Goal: Task Accomplishment & Management: Manage account settings

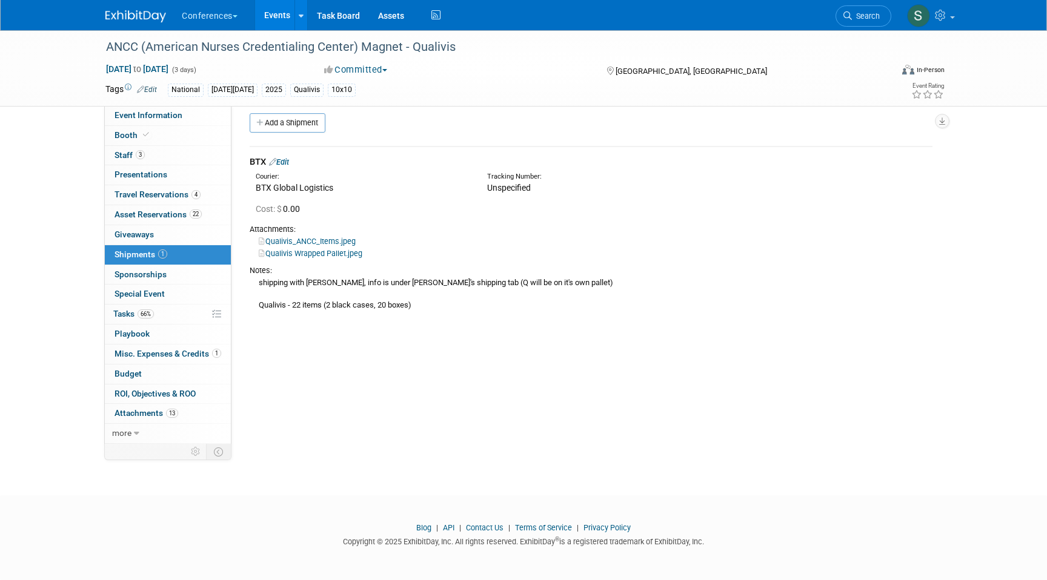
click at [869, 15] on span "Search" at bounding box center [866, 16] width 28 height 9
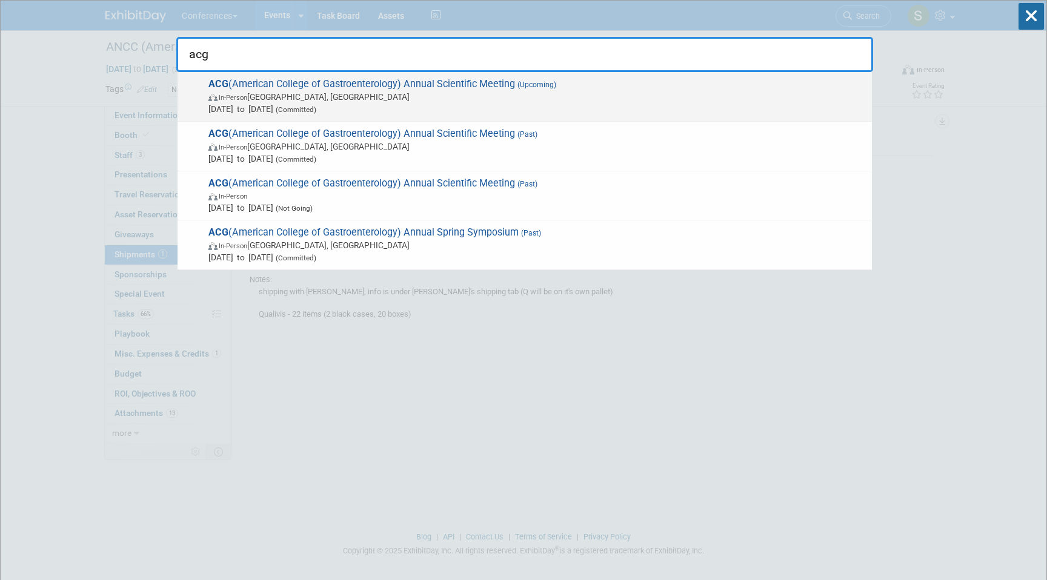
type input "acg"
click at [600, 105] on span "Oct 25, 2025 to Oct 28, 2025 (Committed)" at bounding box center [536, 109] width 657 height 12
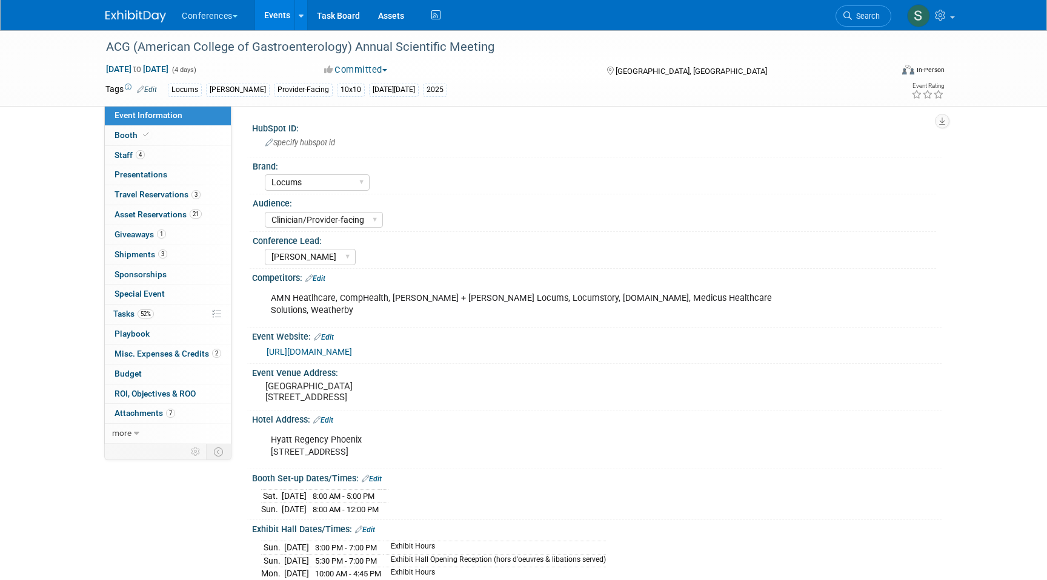
select select "Locums"
select select "Clinician/Provider-facing"
select select "[PERSON_NAME]"
click at [135, 313] on span "Tasks 52%" at bounding box center [133, 314] width 41 height 10
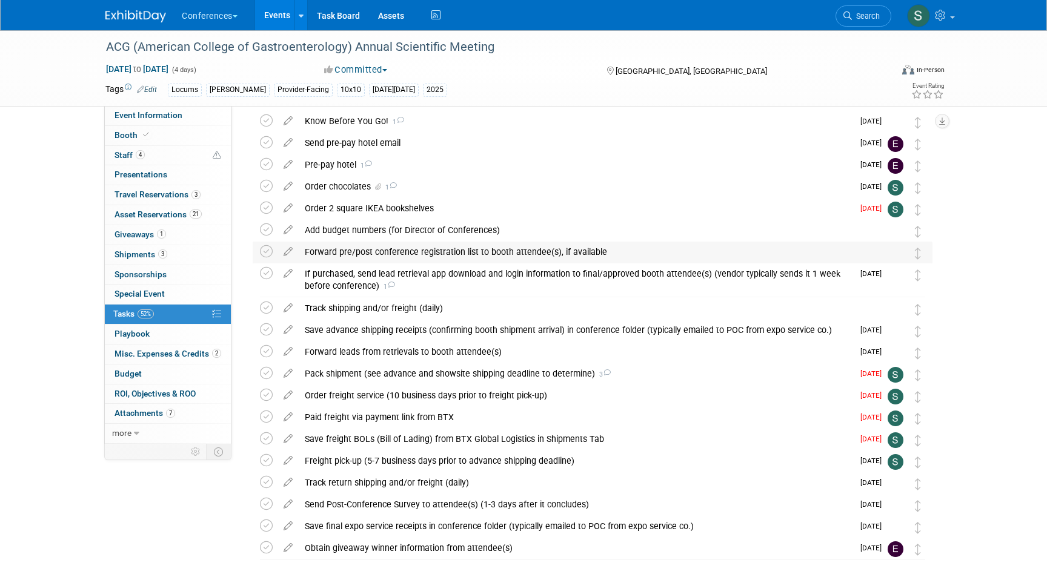
scroll to position [49, 0]
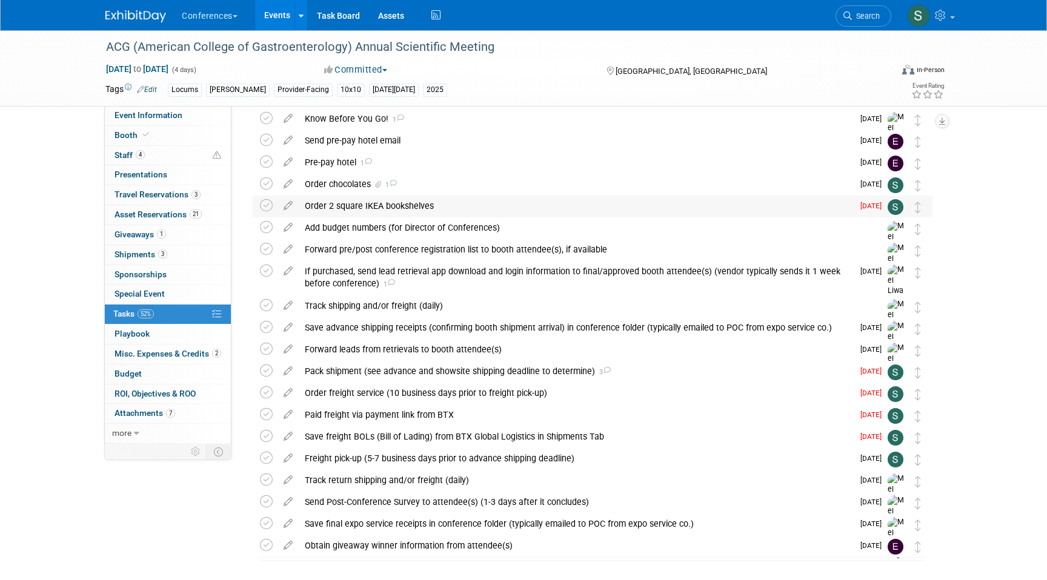
click at [354, 205] on div "Order 2 square IKEA bookshelves" at bounding box center [576, 206] width 554 height 21
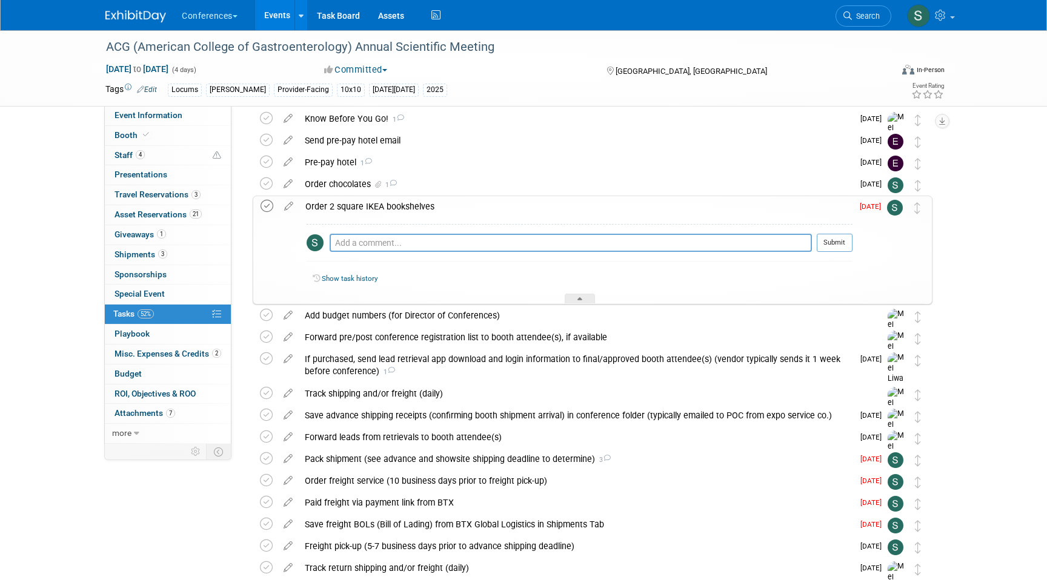
click at [267, 206] on icon at bounding box center [267, 206] width 13 height 13
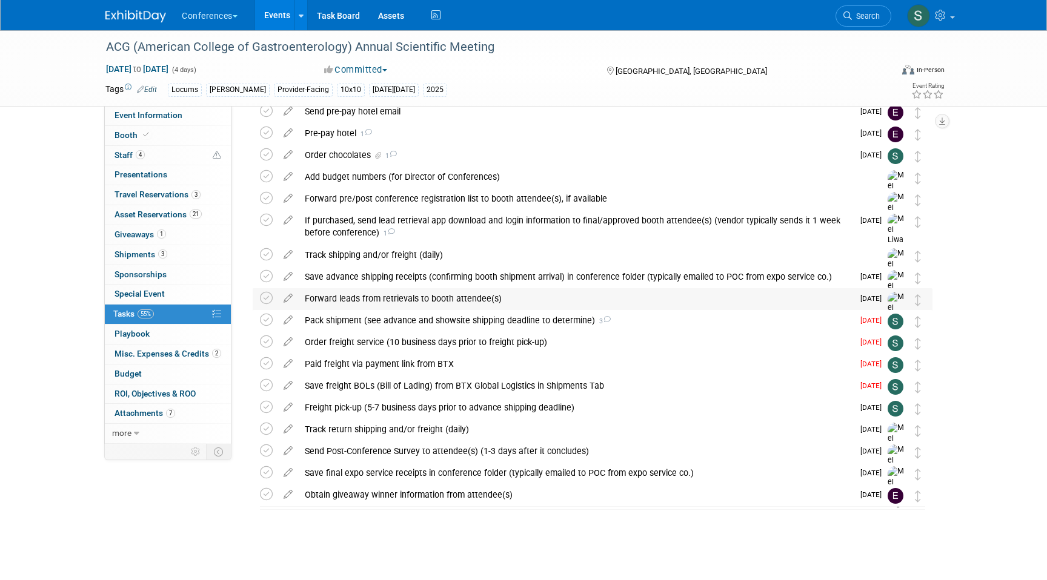
click at [361, 307] on div "Forward leads from retrievals to booth attendee(s)" at bounding box center [576, 298] width 554 height 21
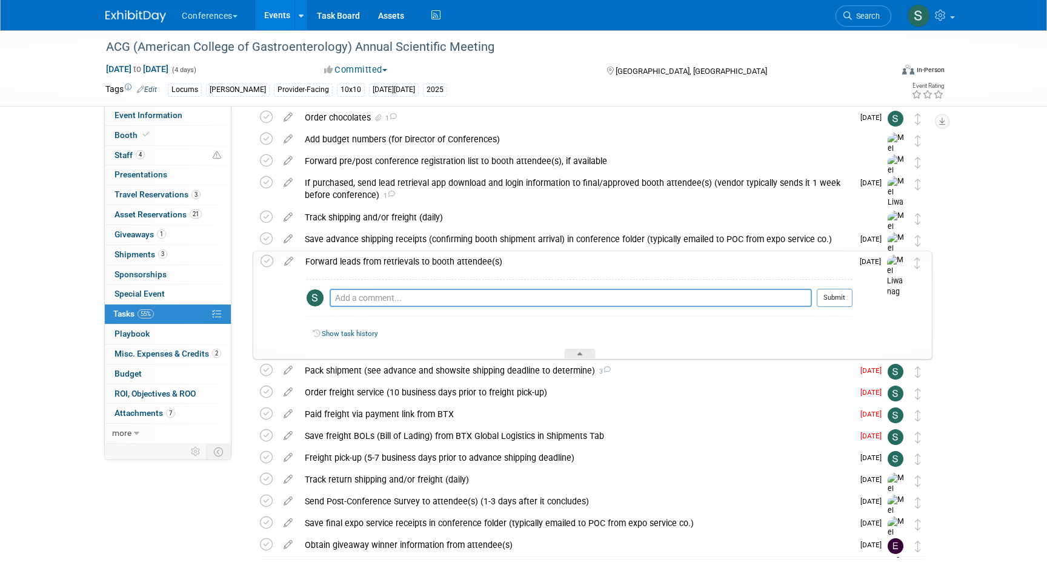
click at [357, 262] on div "Forward leads from retrievals to booth attendee(s)" at bounding box center [575, 261] width 553 height 21
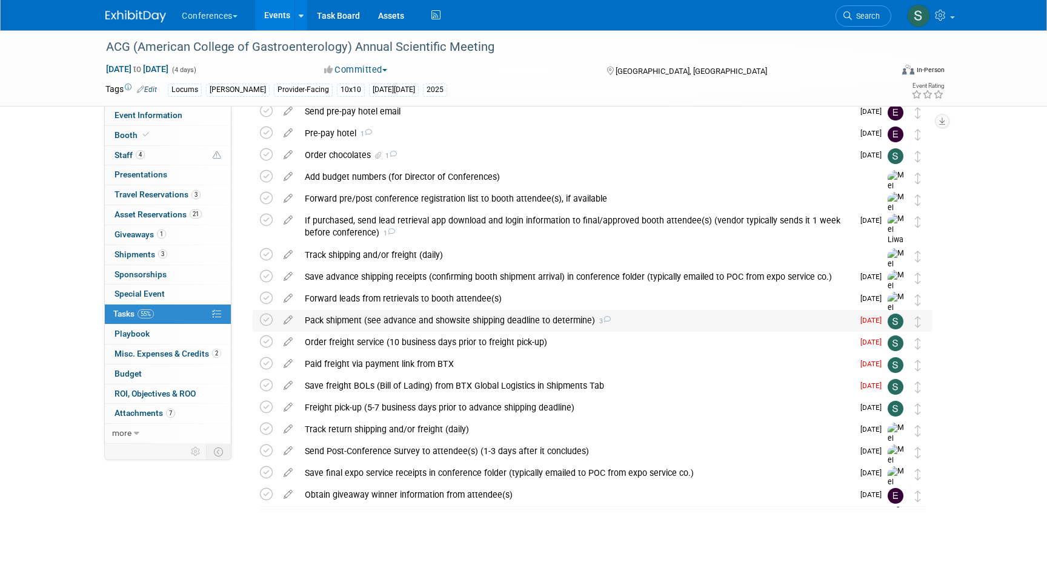
click at [343, 324] on div "Pack shipment (see advance and showsite shipping deadline to determine) 3" at bounding box center [576, 320] width 554 height 21
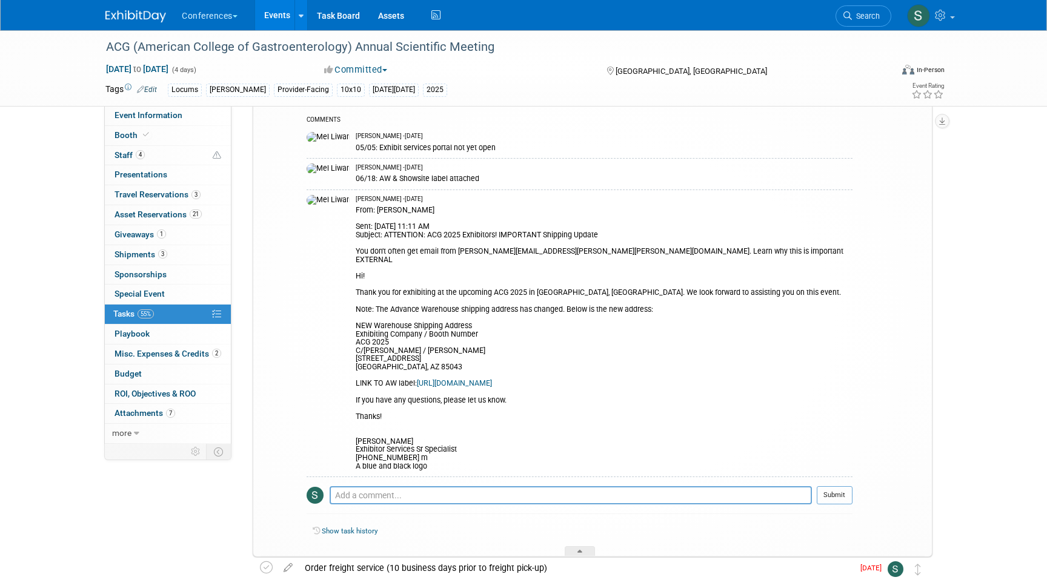
scroll to position [313, 0]
click at [417, 382] on link "https://www.freemanco.com/documents/shipping-labels-warehouse?showId=537429&ven…" at bounding box center [454, 382] width 75 height 8
click at [138, 138] on span "Booth" at bounding box center [133, 135] width 37 height 10
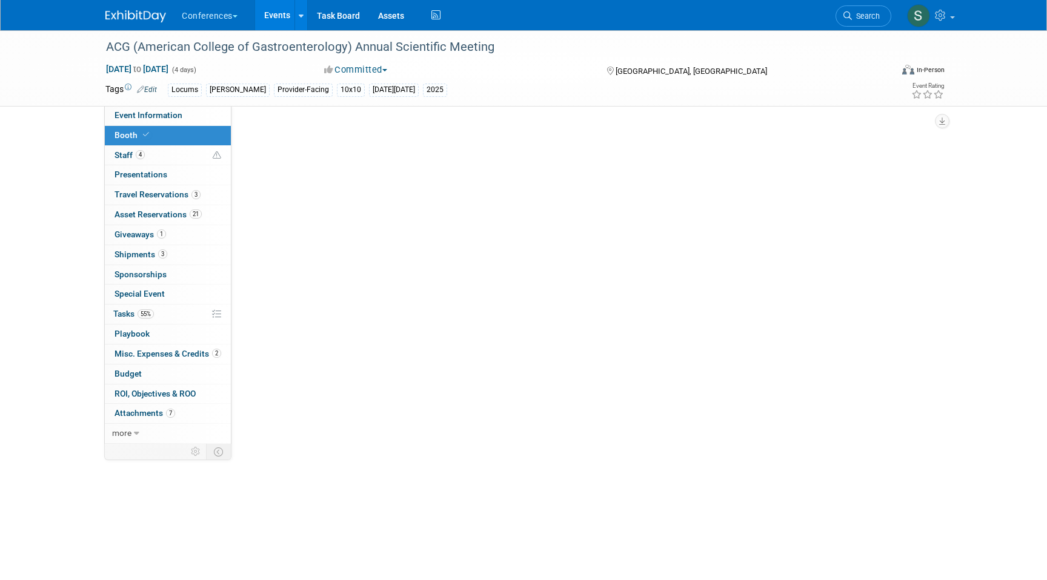
scroll to position [0, 0]
select select "10'x10'"
select select "Yes"
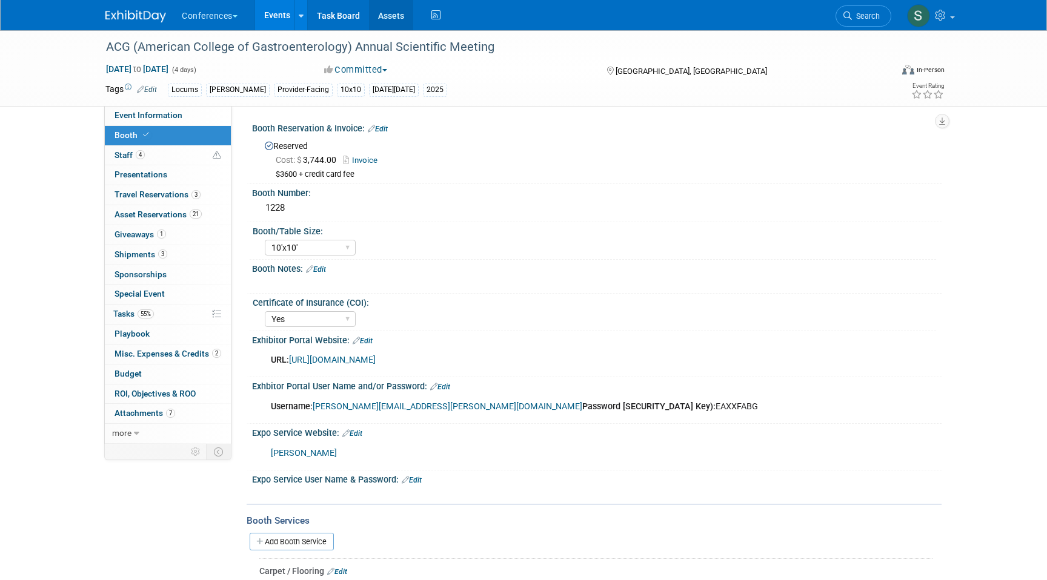
click at [393, 17] on link "Assets" at bounding box center [391, 15] width 44 height 30
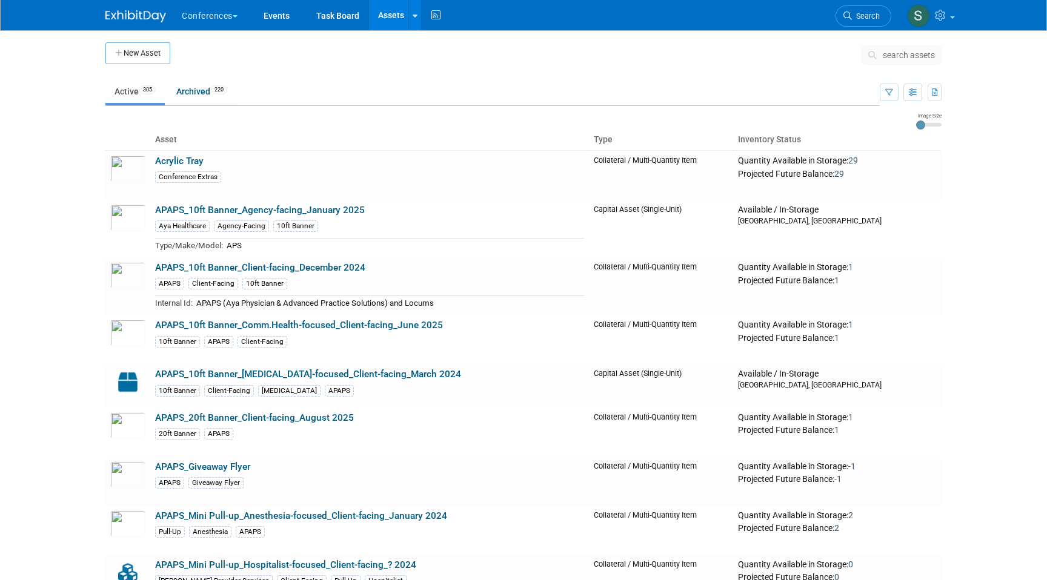
click at [900, 53] on span "search assets" at bounding box center [909, 55] width 52 height 10
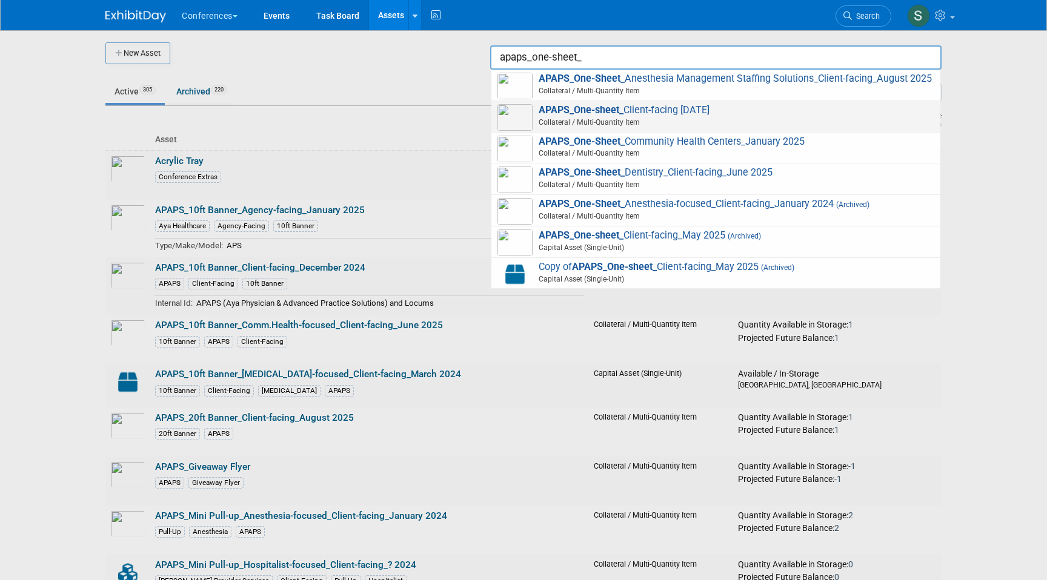
click at [723, 114] on span "APAPS_One-sheet_ Client-facing September 2025 Collateral / Multi-Quantity Item" at bounding box center [715, 116] width 437 height 25
type input "APAPS_One-sheet_Client-facing September 2025"
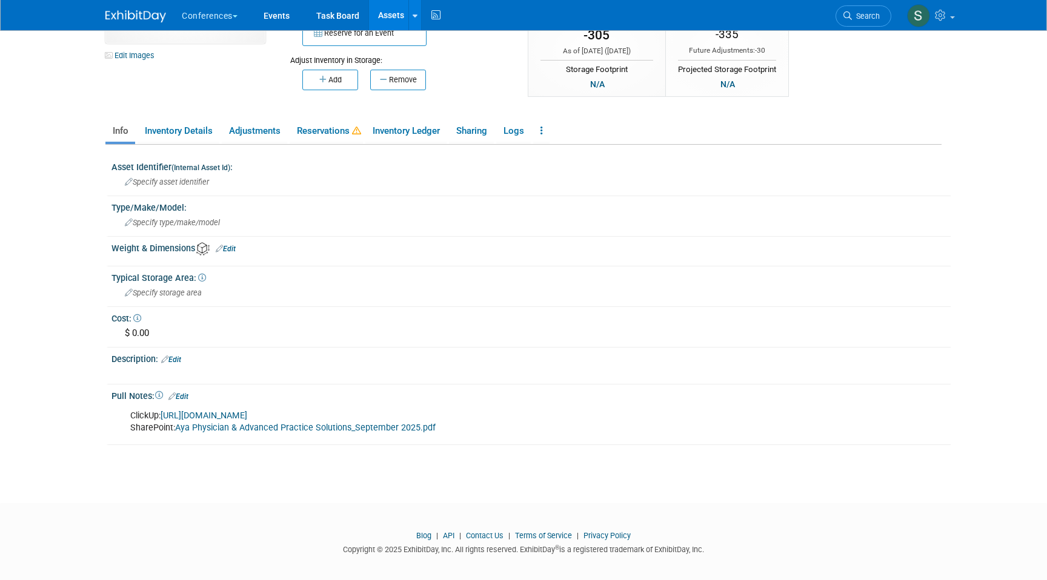
scroll to position [131, 0]
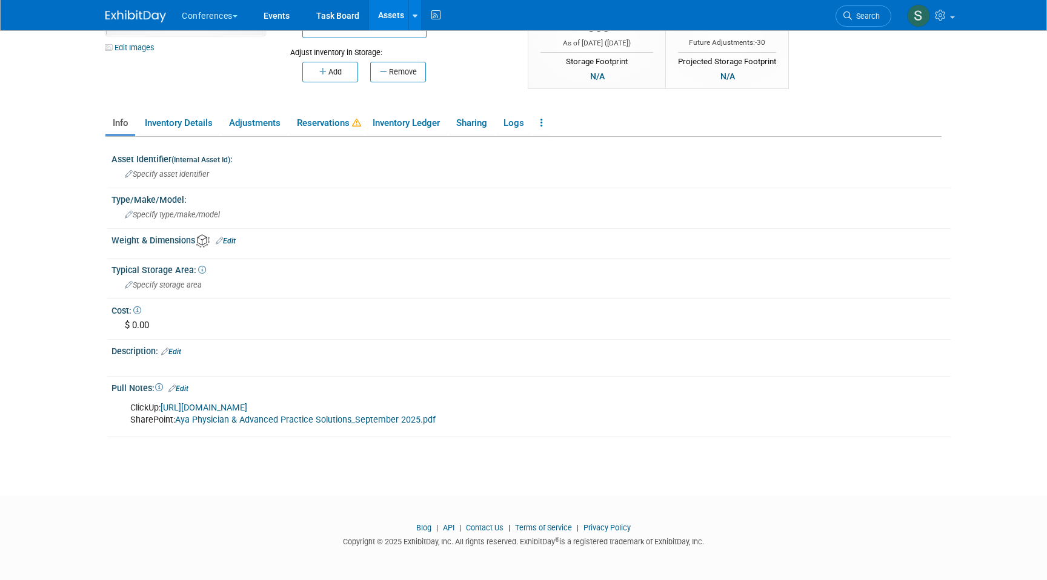
click at [198, 420] on link "Aya Physician & Advanced Practice Solutions_September 2025.pdf" at bounding box center [305, 420] width 261 height 10
click at [865, 17] on span "Search" at bounding box center [866, 16] width 28 height 9
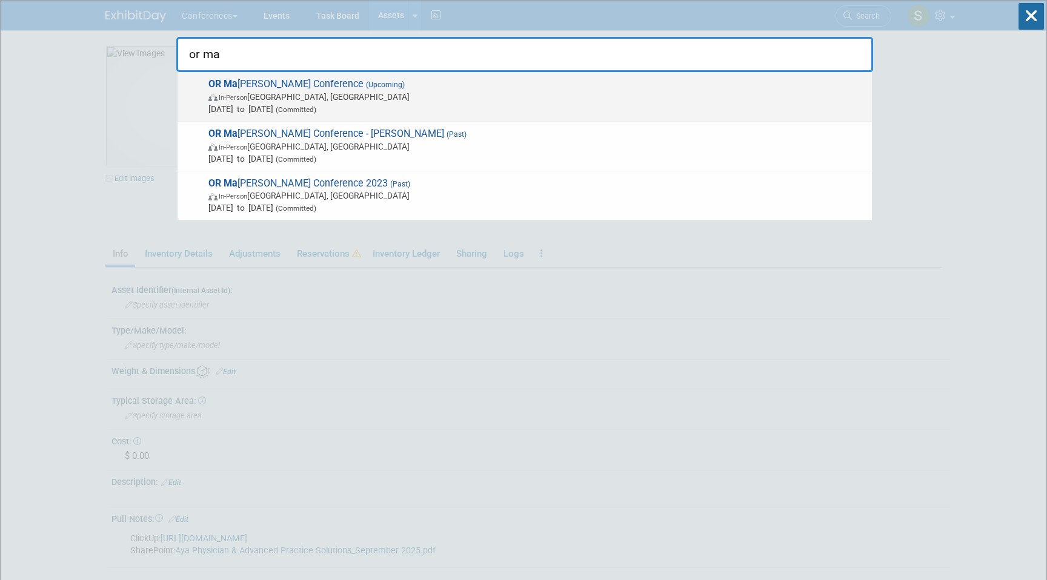
type input "or ma"
click at [626, 100] on span "In-Person Anaheim, CA" at bounding box center [536, 97] width 657 height 12
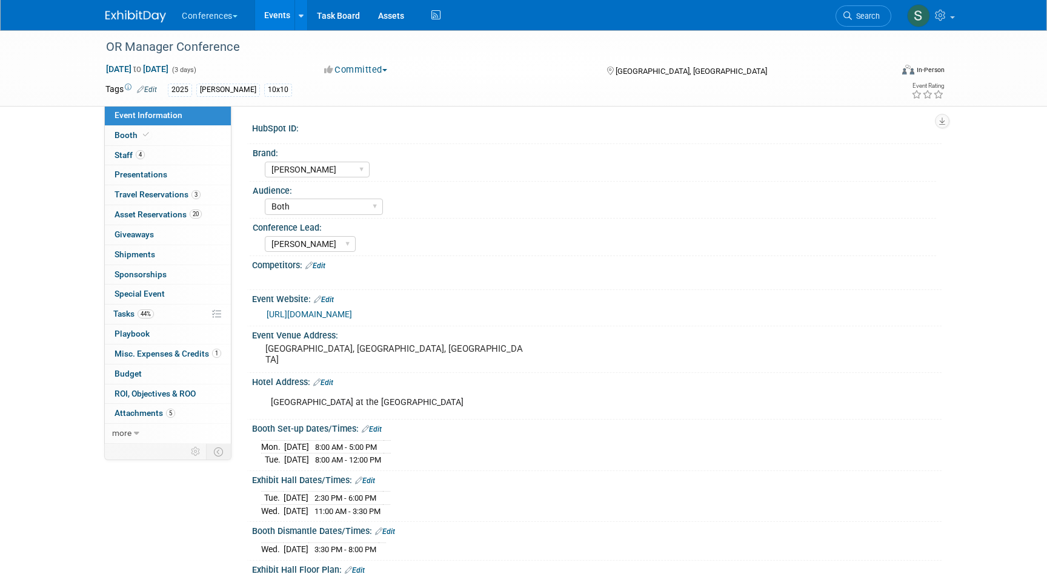
select select "[PERSON_NAME]"
select select "Both"
select select "[PERSON_NAME]"
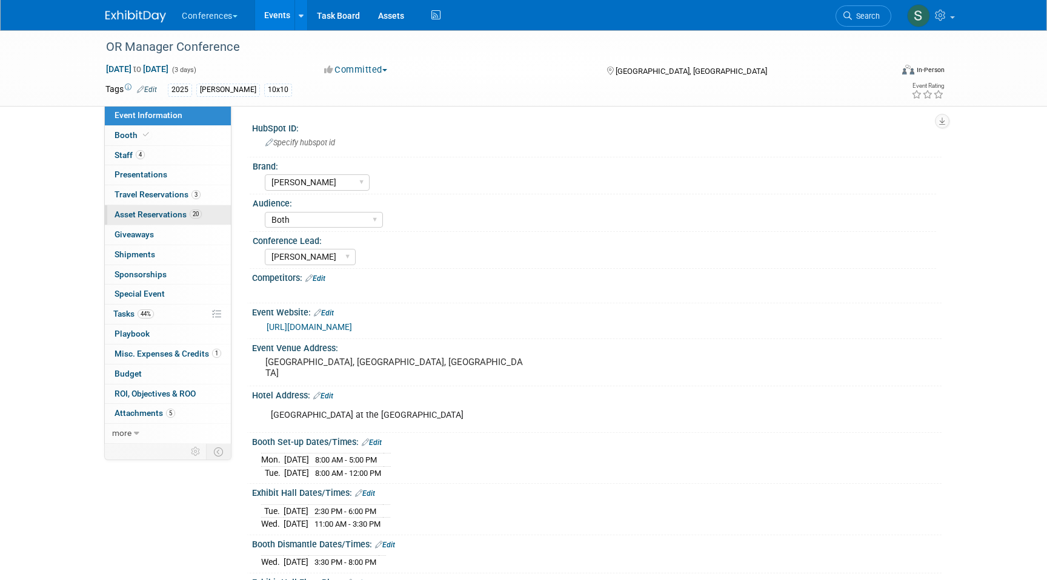
click at [194, 209] on link "20 Asset Reservations 20" at bounding box center [168, 214] width 126 height 19
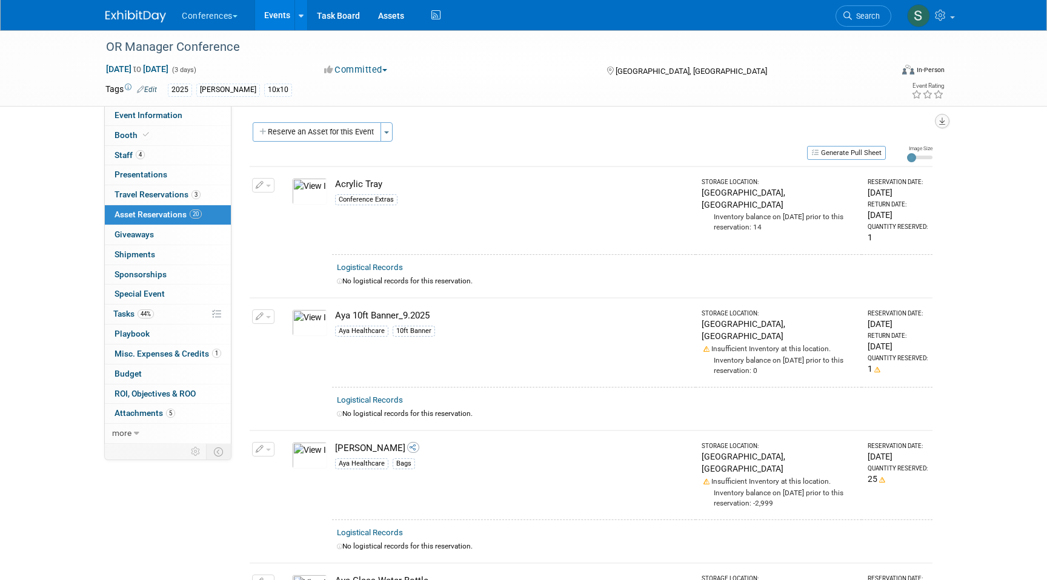
click at [945, 122] on icon "button" at bounding box center [942, 122] width 6 height 8
click at [844, 159] on link "Export tab to PDF" at bounding box center [869, 156] width 141 height 17
click at [147, 316] on span "44%" at bounding box center [146, 314] width 16 height 9
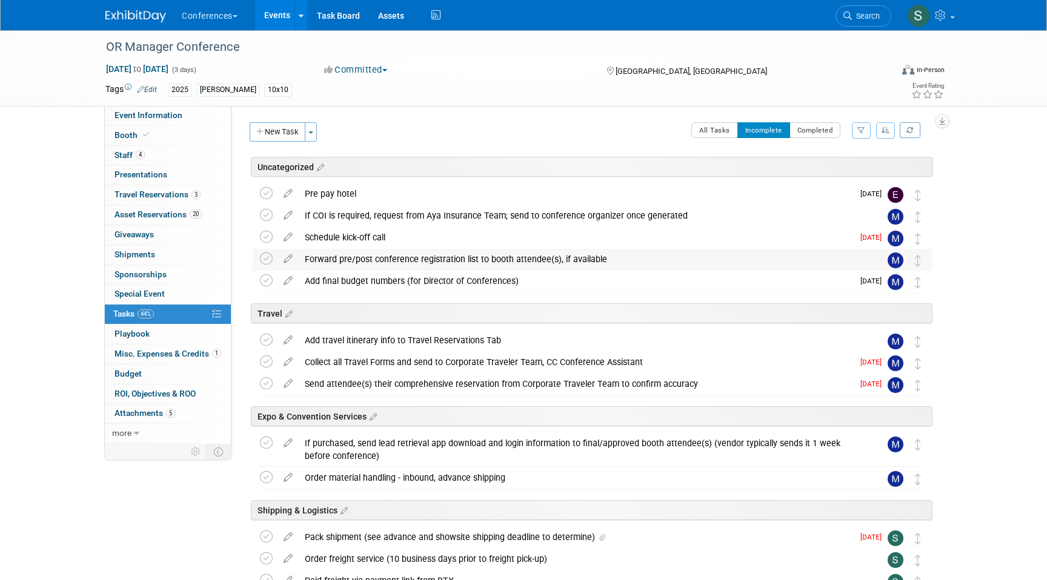
scroll to position [320, 0]
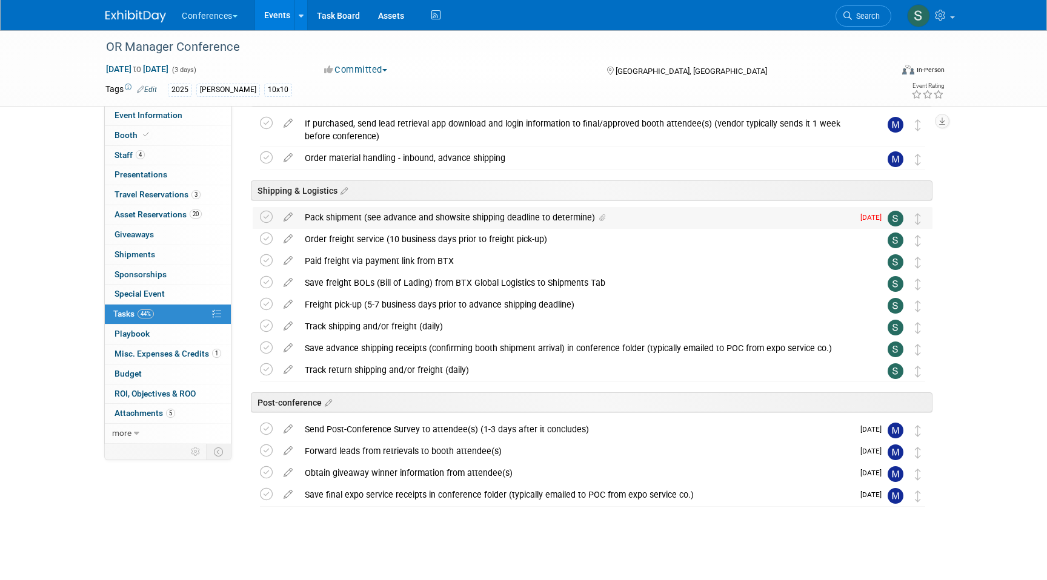
click at [387, 213] on div "Pack shipment (see advance and showsite shipping deadline to determine)" at bounding box center [576, 217] width 554 height 21
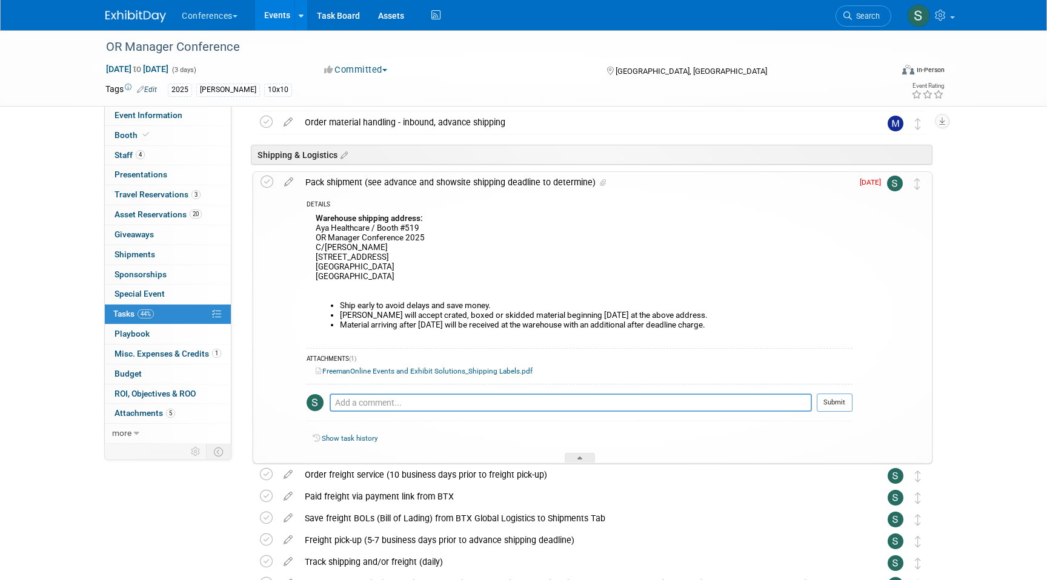
scroll to position [360, 0]
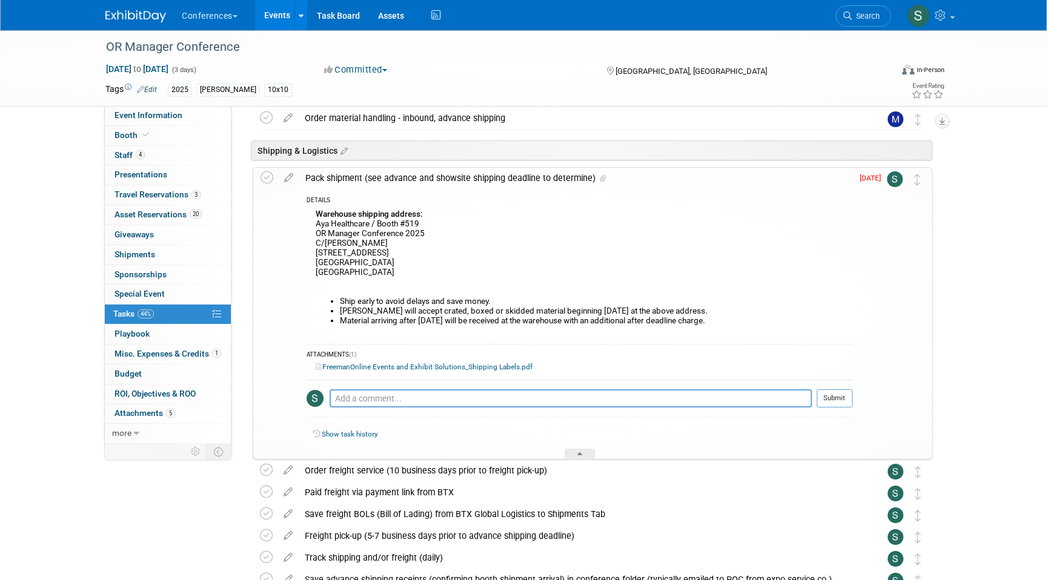
click at [366, 370] on link "FreemanOnline Events and Exhibit Solutions_Shipping Labels.pdf" at bounding box center [424, 367] width 217 height 8
click at [147, 136] on icon at bounding box center [146, 134] width 6 height 7
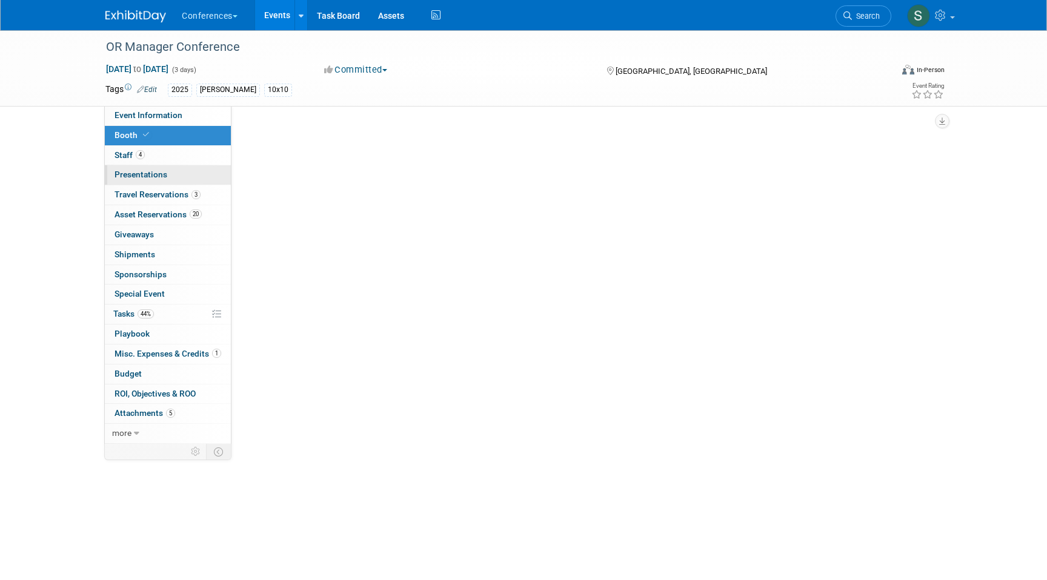
select select "10'x10'"
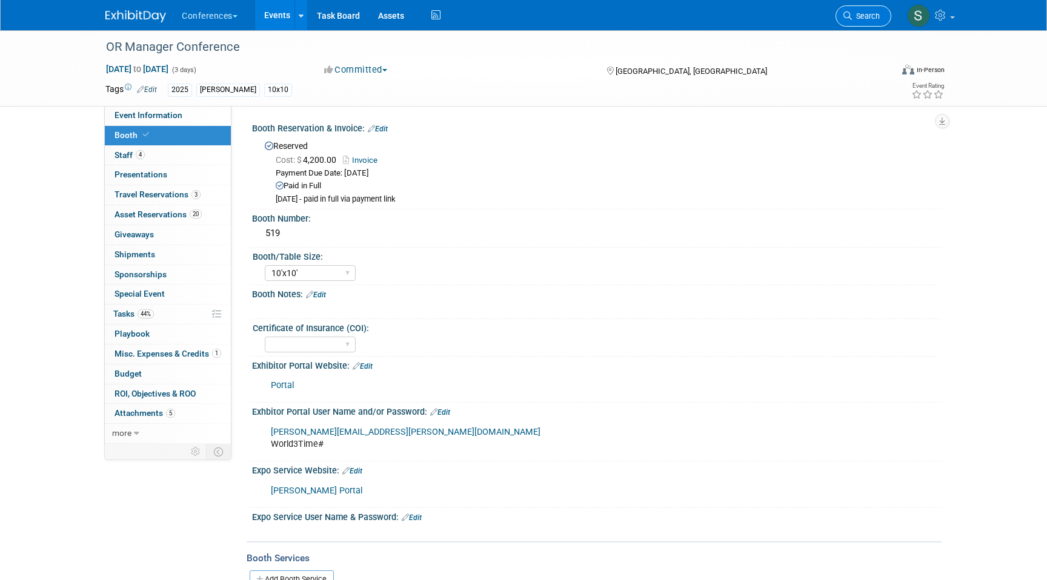
click at [857, 20] on span "Search" at bounding box center [866, 16] width 28 height 9
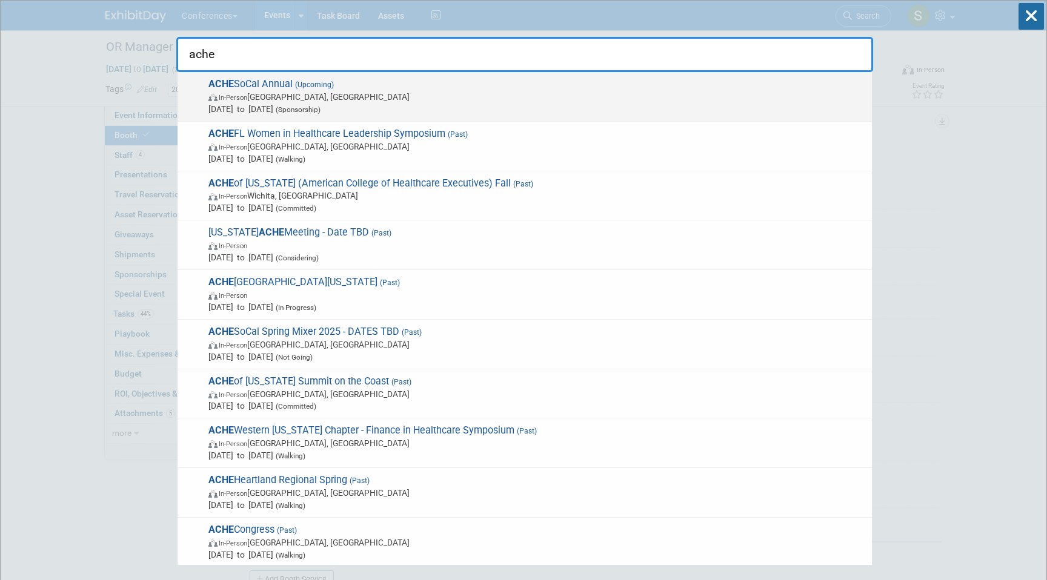
type input "ache"
click at [440, 91] on span "In-Person Irvine, CA" at bounding box center [536, 97] width 657 height 12
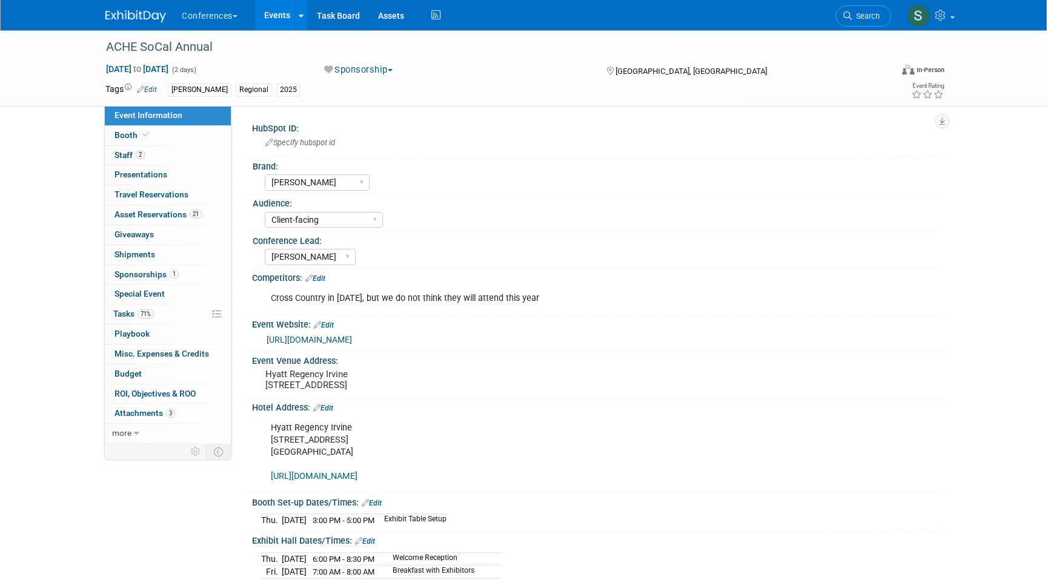
select select "[PERSON_NAME]"
select select "Client-facing"
select select "[PERSON_NAME]"
click at [186, 156] on link "2 Staff 2" at bounding box center [168, 155] width 126 height 19
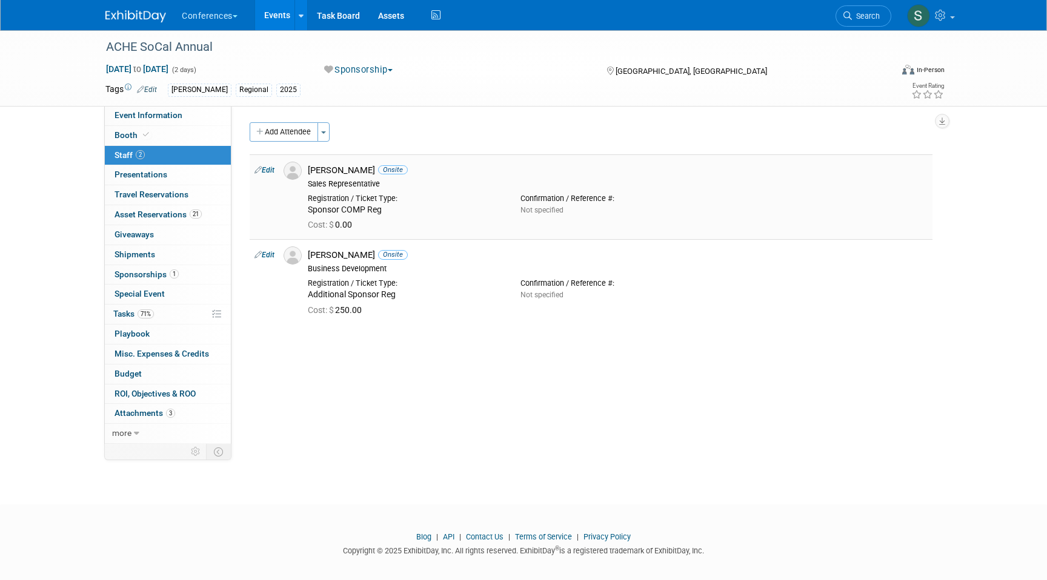
click at [271, 170] on link "Edit" at bounding box center [264, 170] width 20 height 8
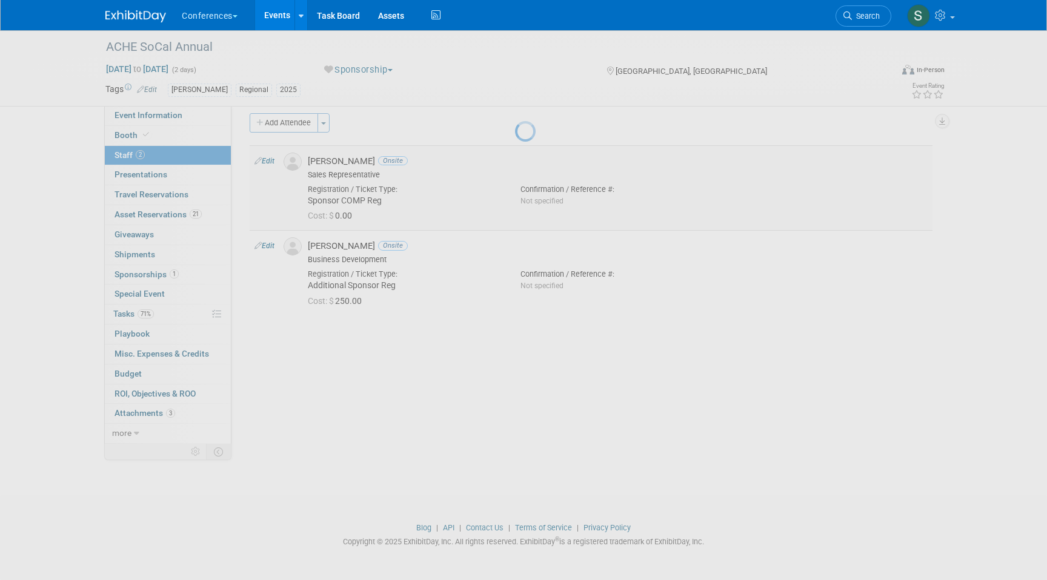
select select "e5ea484c-d909-486c-8362-0f059dc77fc5"
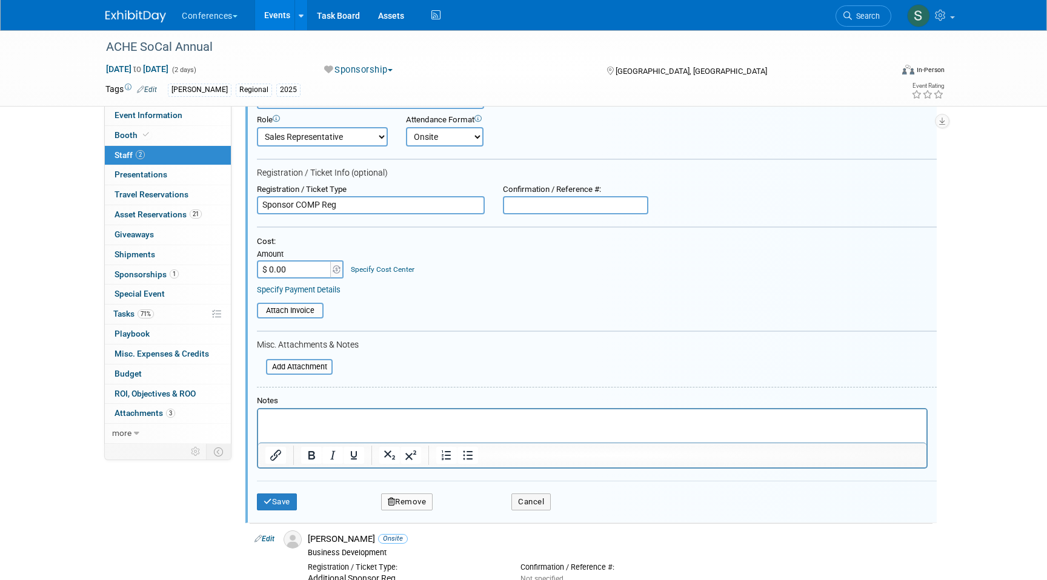
scroll to position [100, 0]
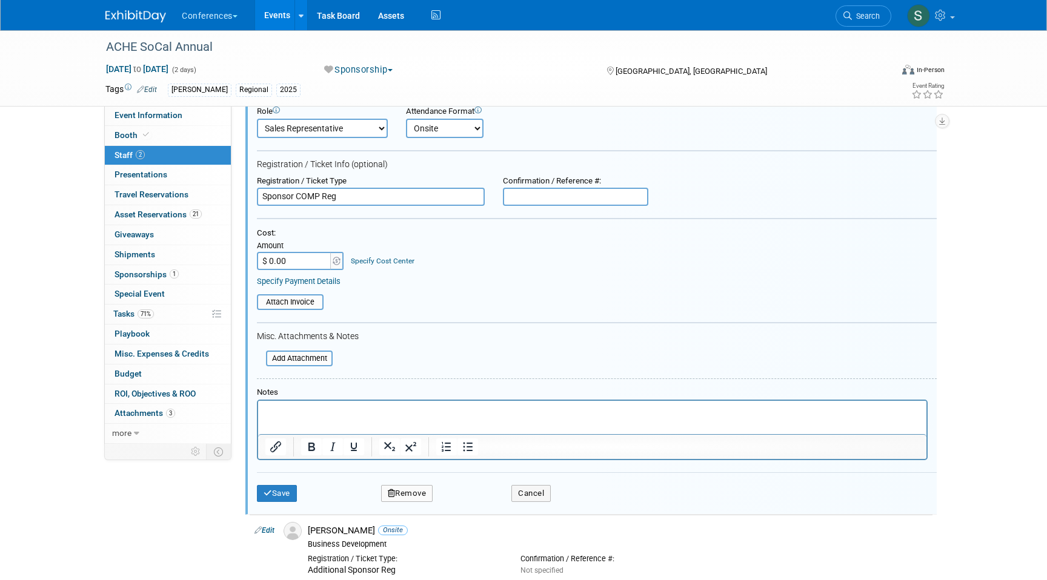
click at [301, 264] on input "$ 0.00" at bounding box center [295, 261] width 76 height 18
type input "$ 250.00"
click at [382, 261] on link "Specify Cost Center" at bounding box center [383, 261] width 64 height 8
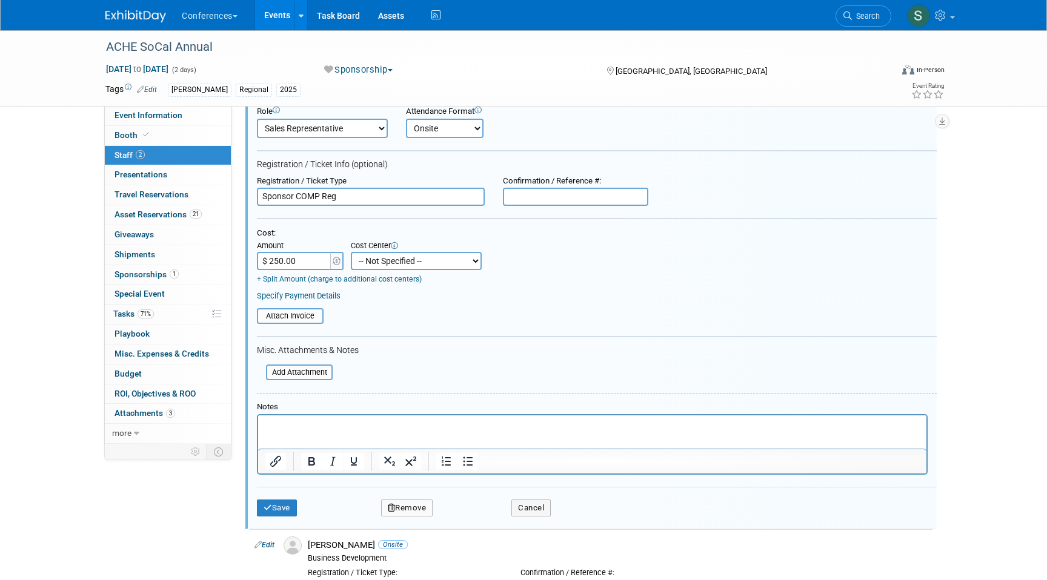
click at [393, 265] on select "-- Not Specified -- Aya Education Aya Healthcare Aya Locums Bespoke Corporate D…" at bounding box center [416, 261] width 131 height 18
select select "18965872"
click at [351, 252] on select "-- Not Specified -- Aya Education Aya Healthcare Aya Locums Bespoke Corporate D…" at bounding box center [416, 261] width 131 height 18
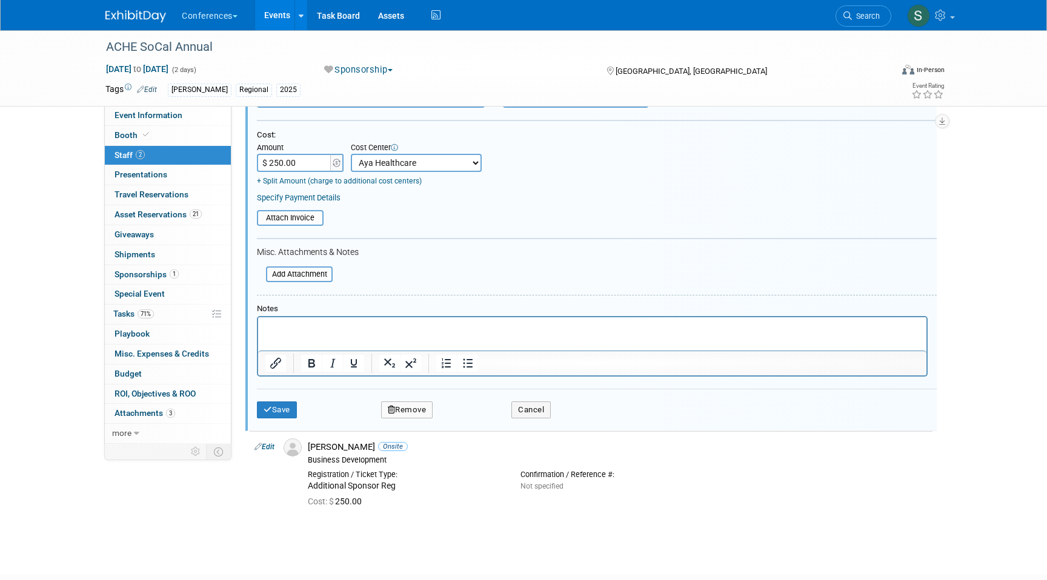
scroll to position [199, 0]
click at [302, 224] on input "file" at bounding box center [250, 217] width 144 height 13
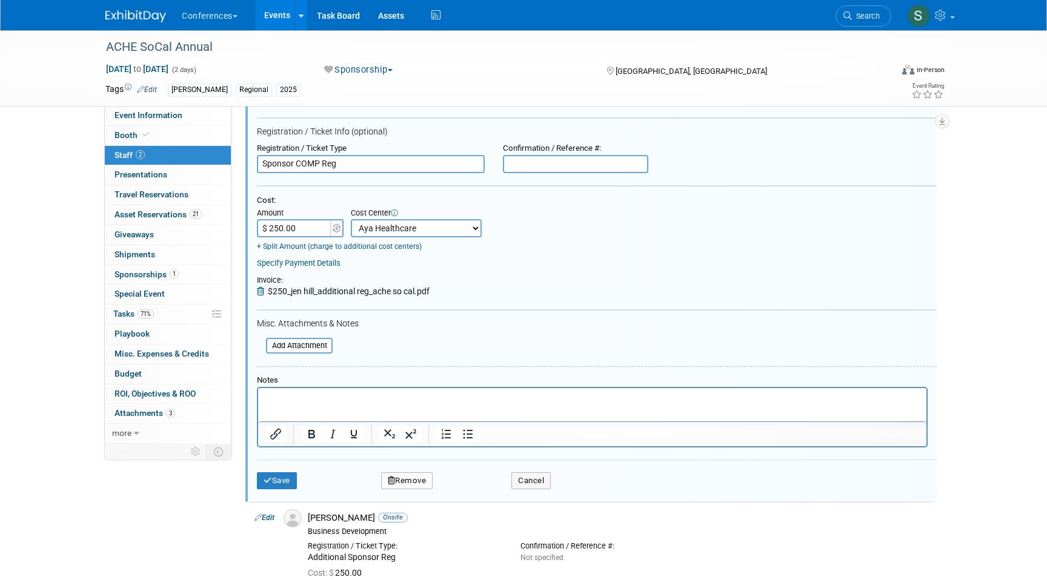
scroll to position [128, 0]
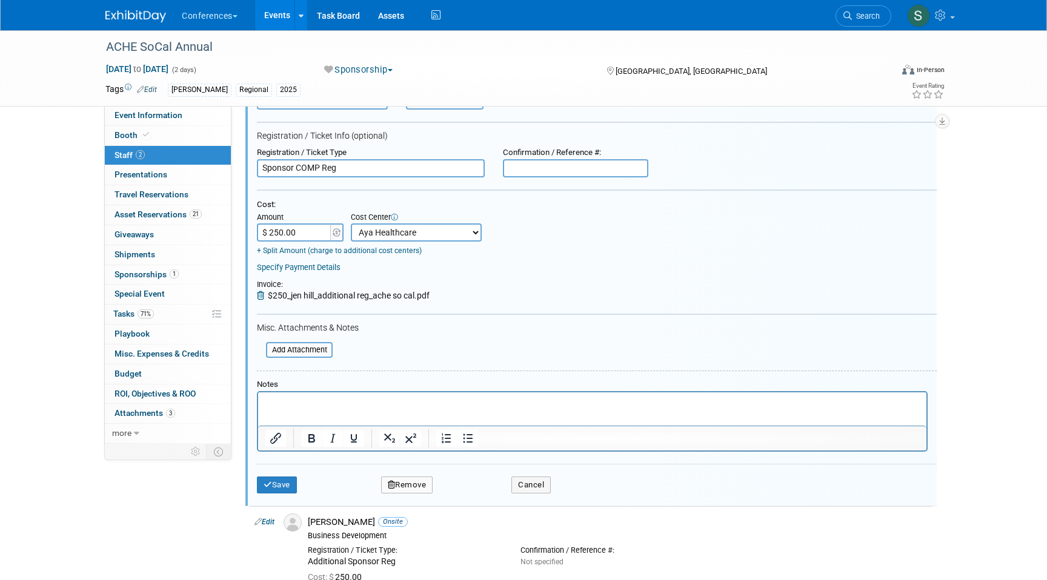
click at [310, 164] on input "Sponsor COMP Reg" at bounding box center [371, 168] width 228 height 18
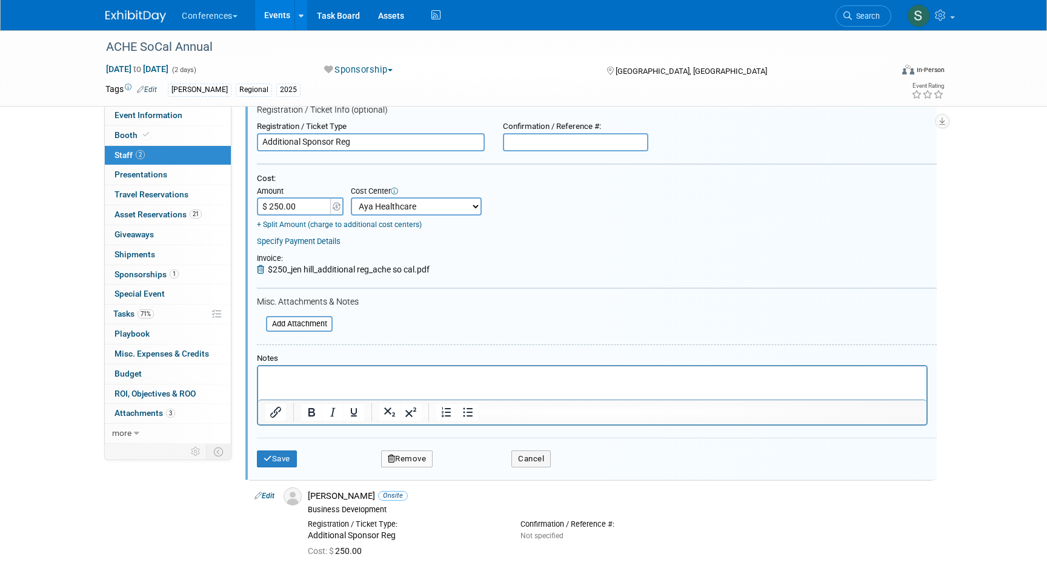
scroll to position [173, 0]
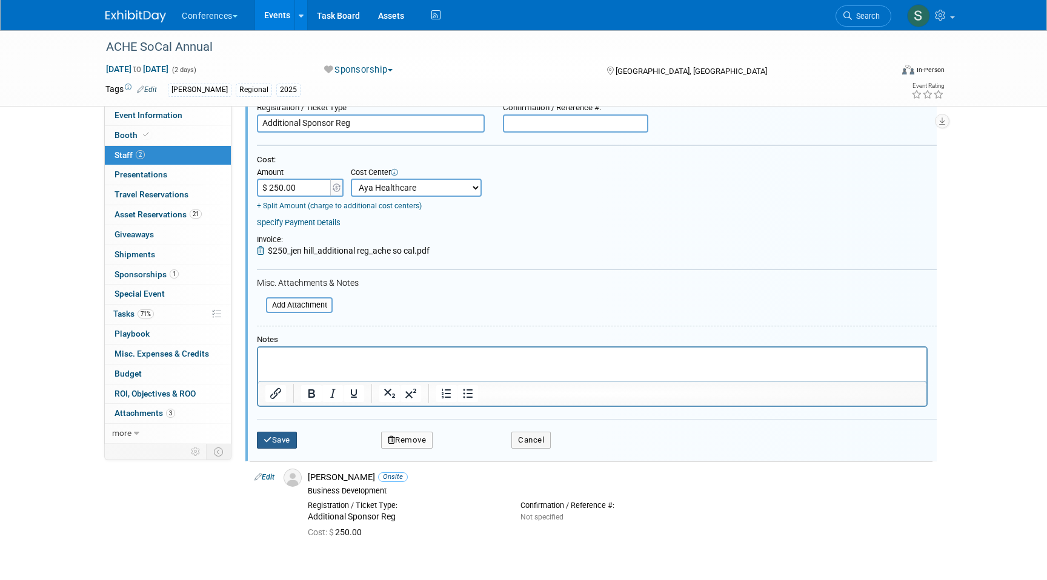
type input "Additional Sponsor Reg"
click at [281, 445] on button "Save" at bounding box center [277, 440] width 40 height 17
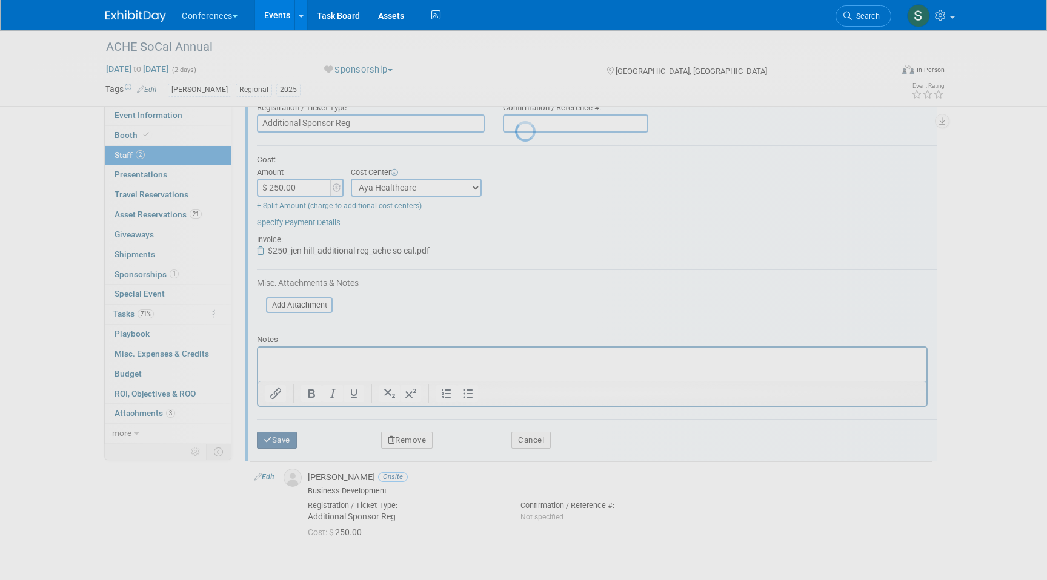
scroll to position [9, 0]
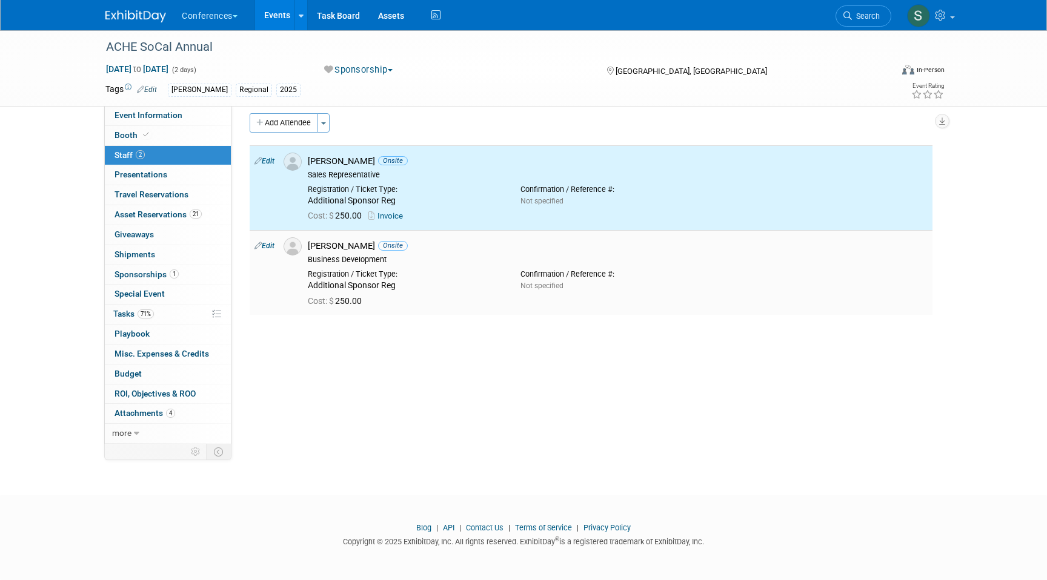
click at [270, 248] on link "Edit" at bounding box center [264, 246] width 20 height 8
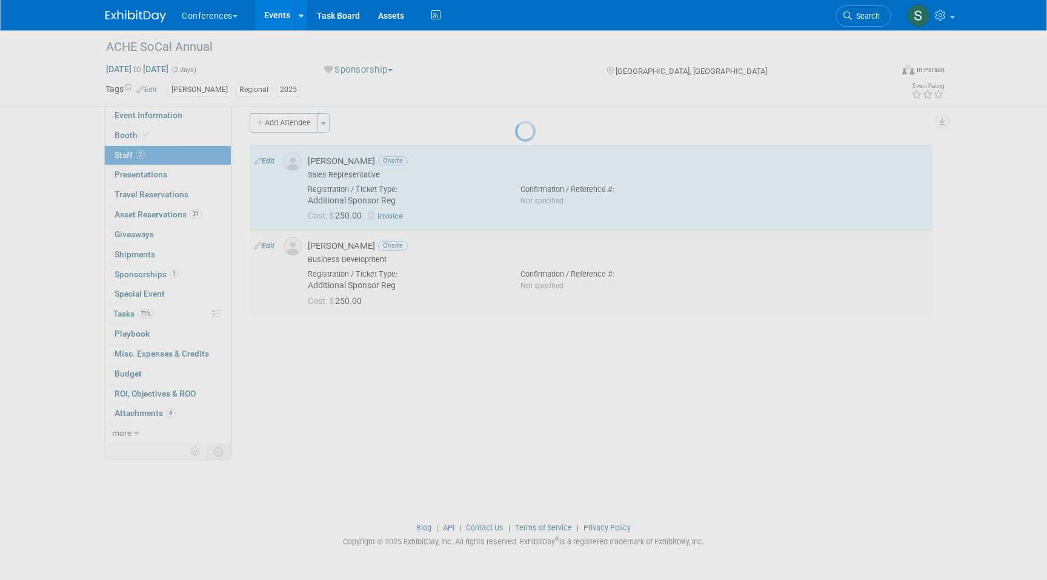
select select "64018f41-fce9-4bc4-9d2d-d0a4841eb5e9"
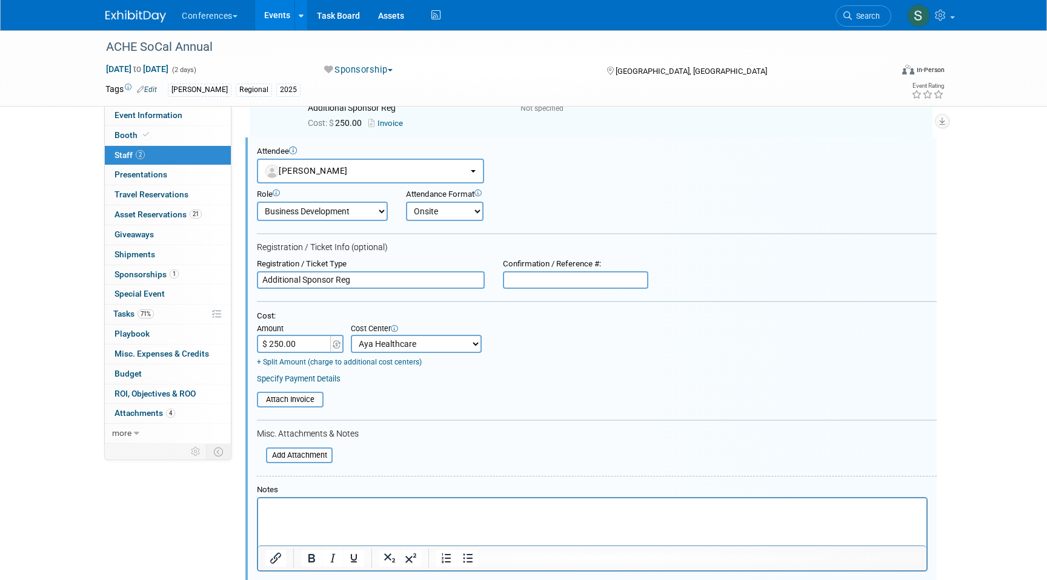
scroll to position [133, 0]
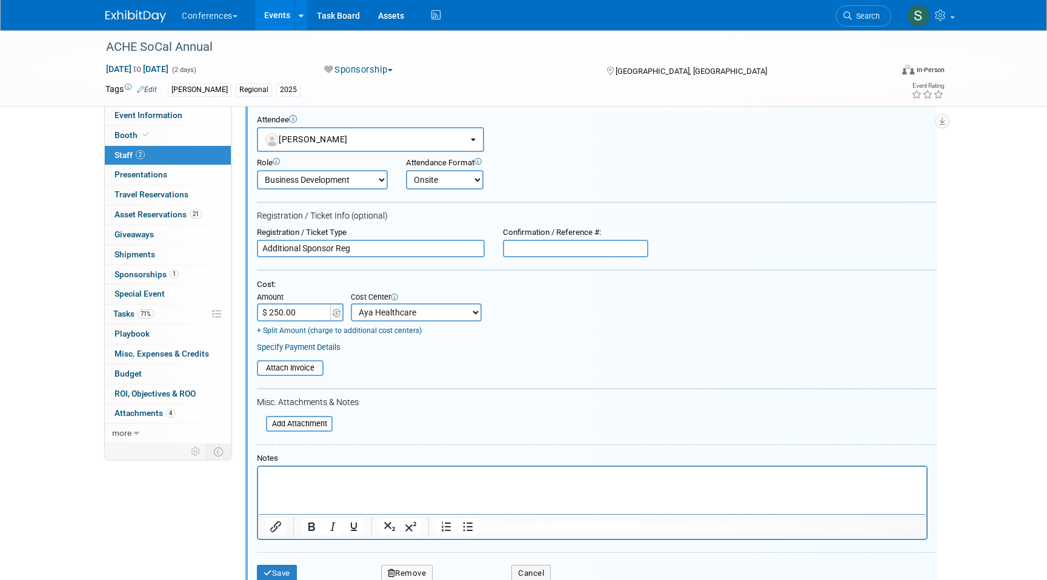
click at [318, 312] on input "$ 250.00" at bounding box center [295, 313] width 76 height 18
type input "$"
type input "$ 0.00"
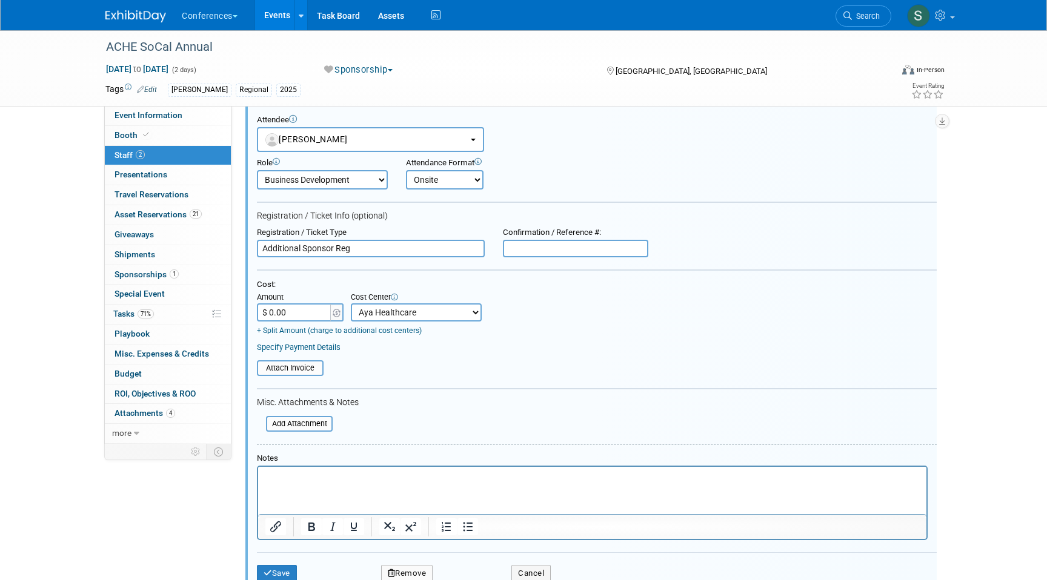
click at [408, 316] on select "-- Not Specified -- Aya Education Aya Healthcare Aya Locums Bespoke Corporate D…" at bounding box center [416, 313] width 131 height 18
select select "0"
click at [351, 304] on select "-- Not Specified -- Aya Education Aya Healthcare Aya Locums Bespoke Corporate D…" at bounding box center [416, 313] width 131 height 18
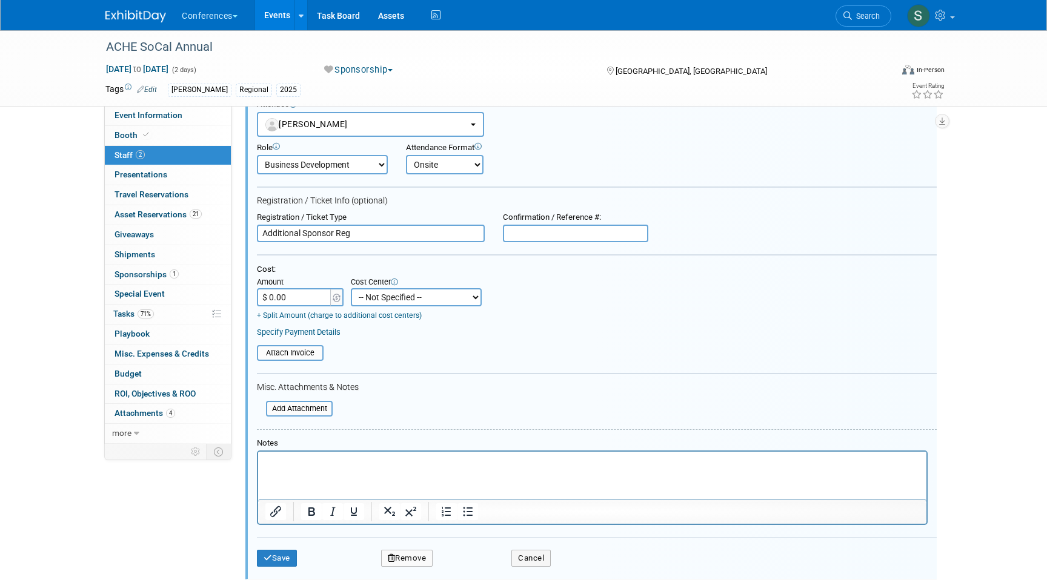
scroll to position [150, 0]
click at [322, 236] on input "Additional Sponsor Reg" at bounding box center [371, 233] width 228 height 18
paste input "Sponsor COMP Reg"
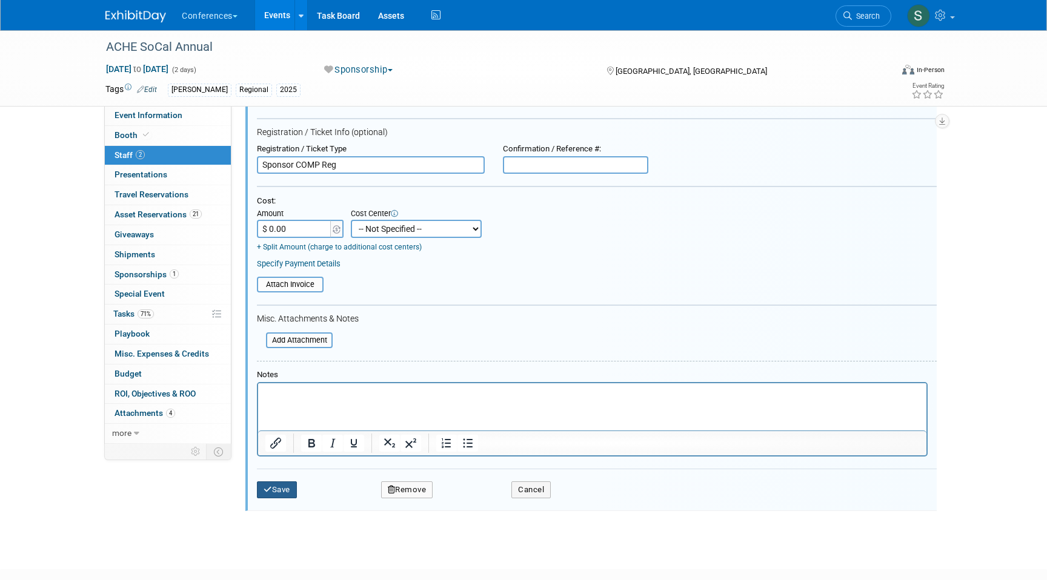
type input "Sponsor COMP Reg"
click at [274, 494] on button "Save" at bounding box center [277, 490] width 40 height 17
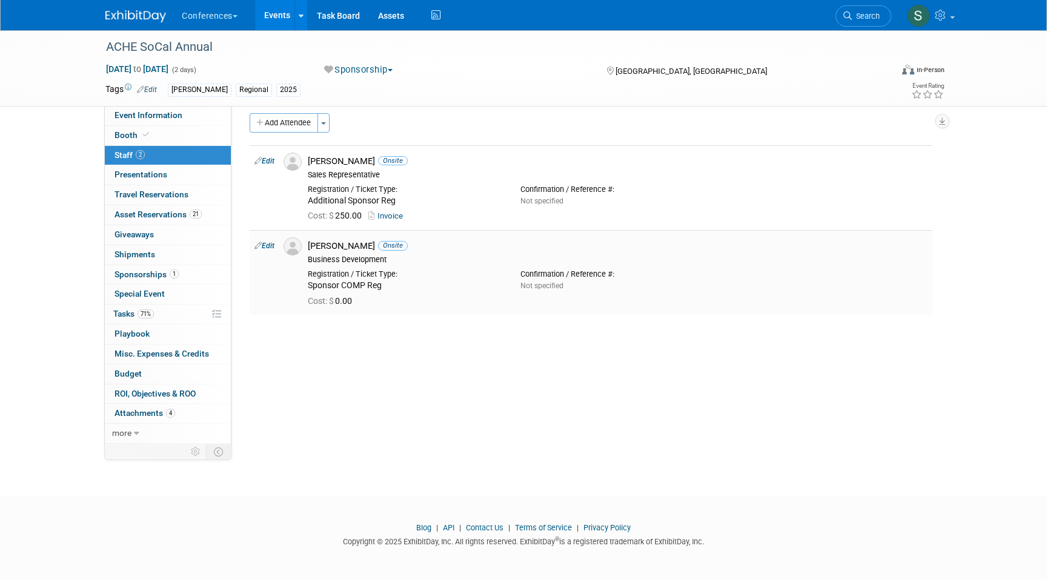
scroll to position [0, 0]
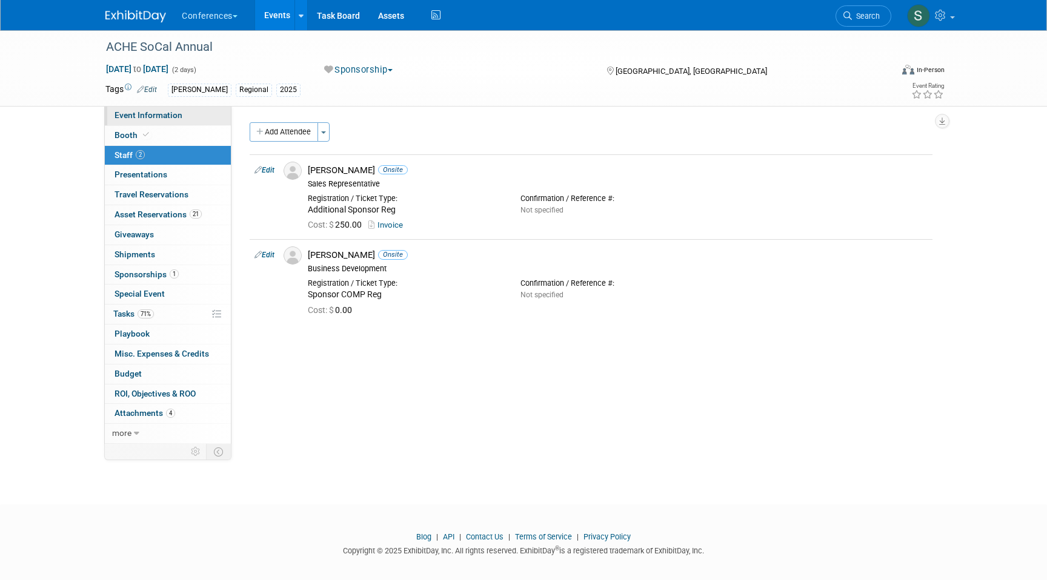
click at [151, 120] on link "Event Information" at bounding box center [168, 115] width 126 height 19
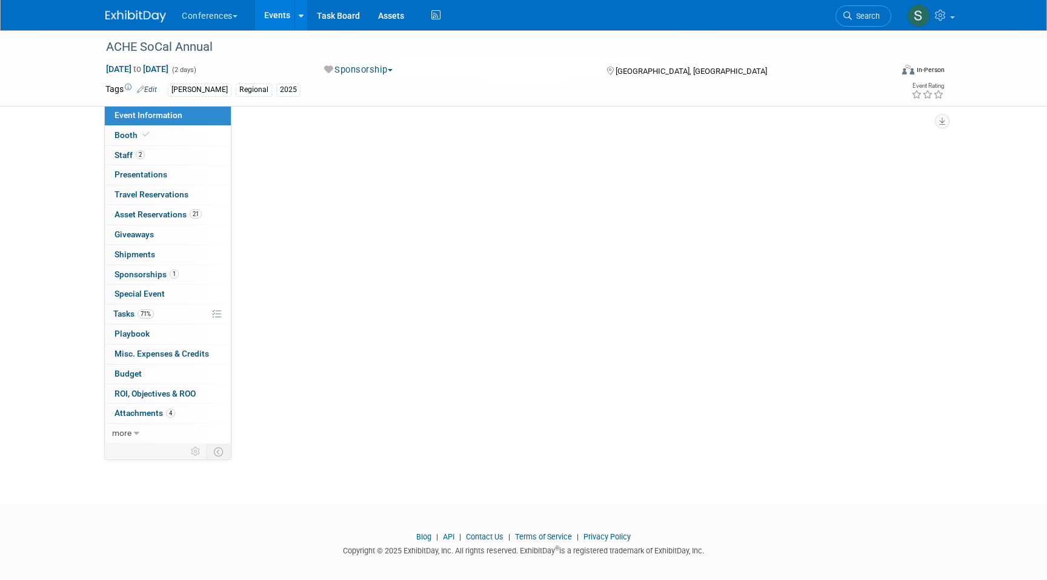
select select "[PERSON_NAME]"
select select "Client-facing"
select select "[PERSON_NAME]"
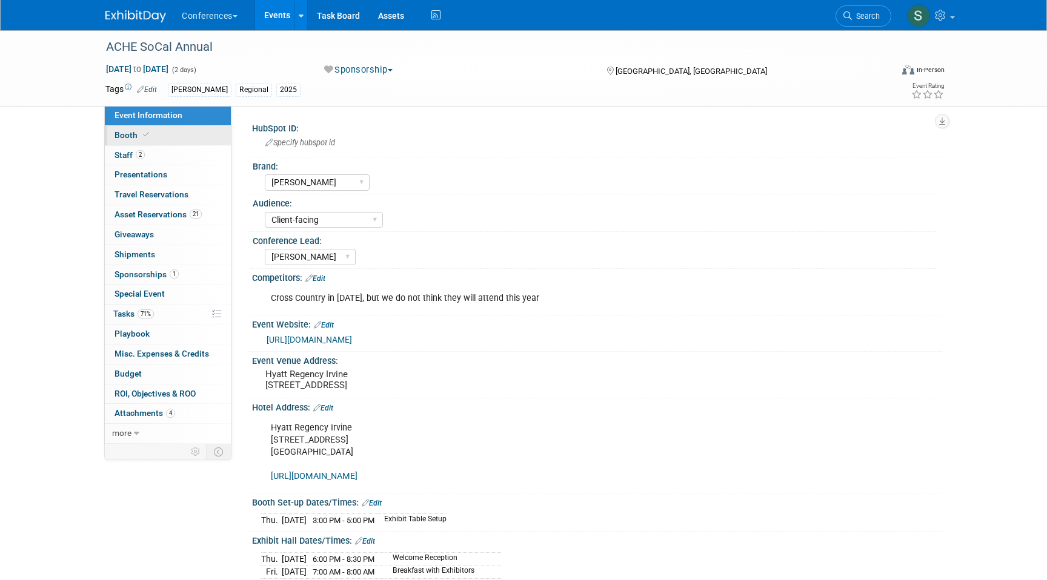
click at [151, 129] on link "Booth" at bounding box center [168, 135] width 126 height 19
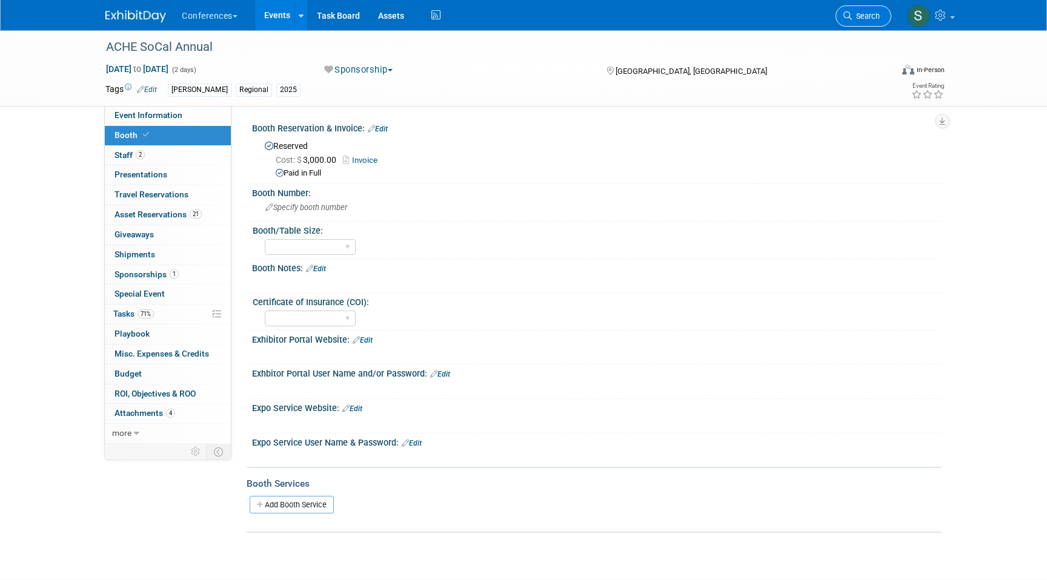
click at [859, 19] on span "Search" at bounding box center [866, 16] width 28 height 9
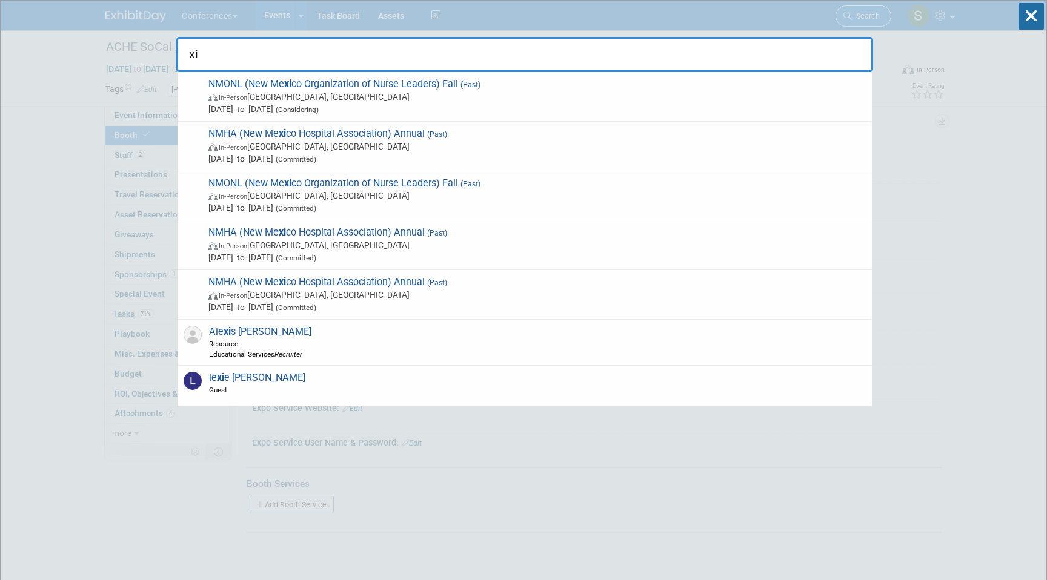
type input "x"
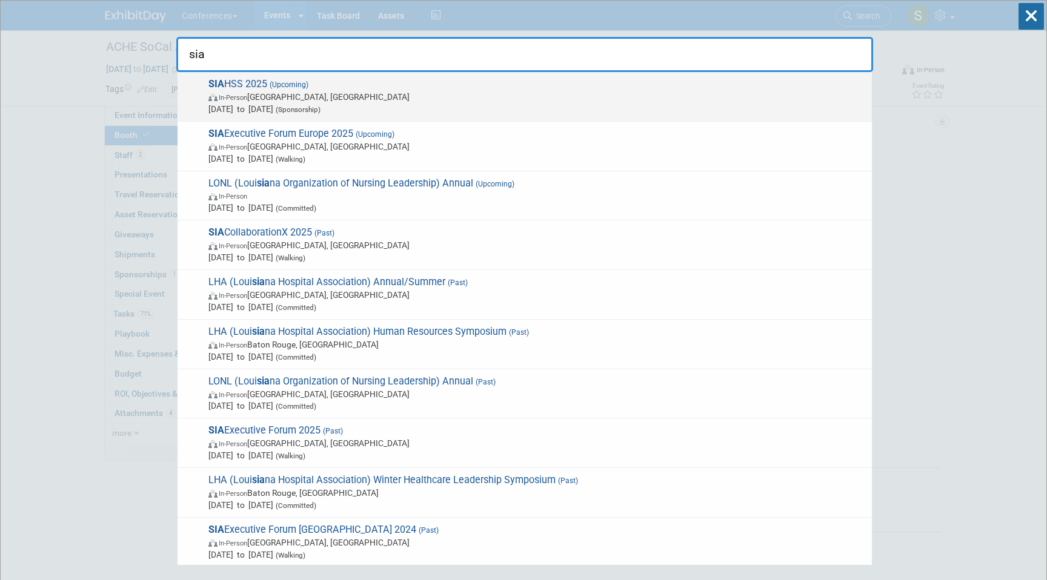
type input "sia"
click at [367, 110] on span "Nov 5, 2025 to Nov 7, 2025 (Sponsorship)" at bounding box center [536, 109] width 657 height 12
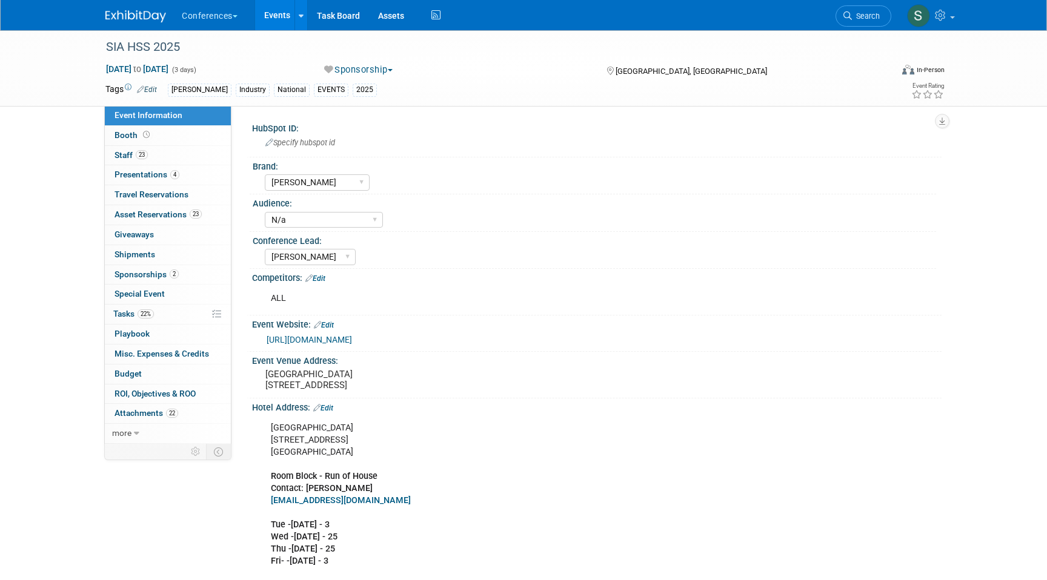
select select "[PERSON_NAME]"
select select "N/a"
select select "[PERSON_NAME]"
click at [183, 220] on link "23 Asset Reservations 23" at bounding box center [168, 214] width 126 height 19
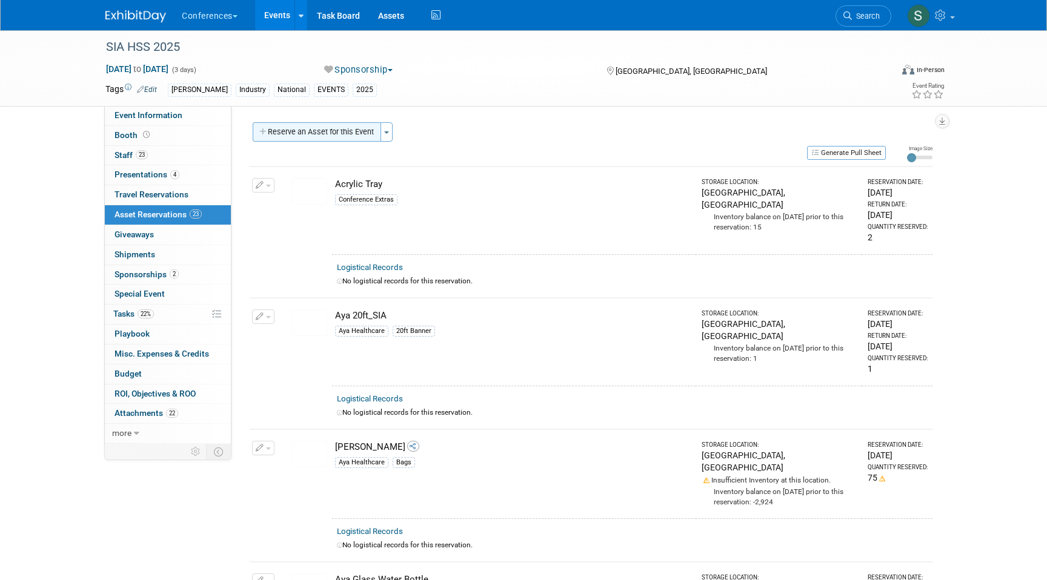
click at [299, 133] on button "Reserve an Asset for this Event" at bounding box center [317, 131] width 128 height 19
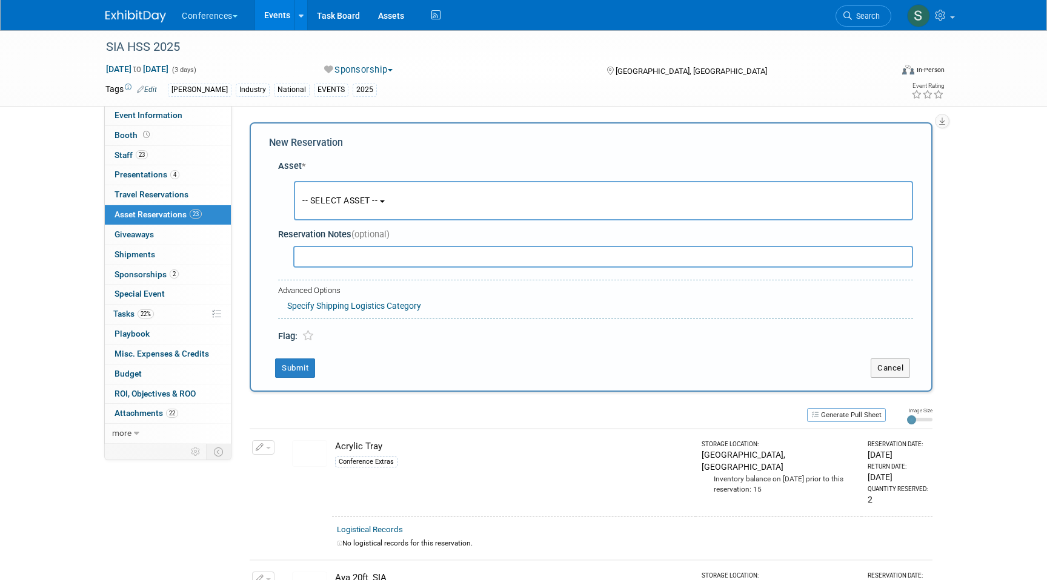
scroll to position [12, 0]
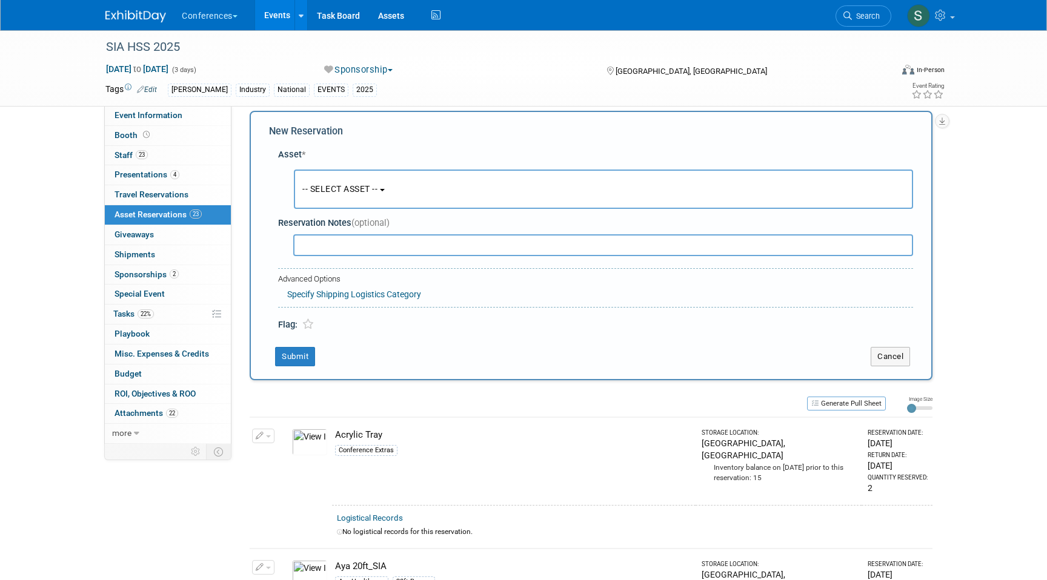
click at [336, 208] on button "-- SELECT ASSET --" at bounding box center [603, 189] width 619 height 39
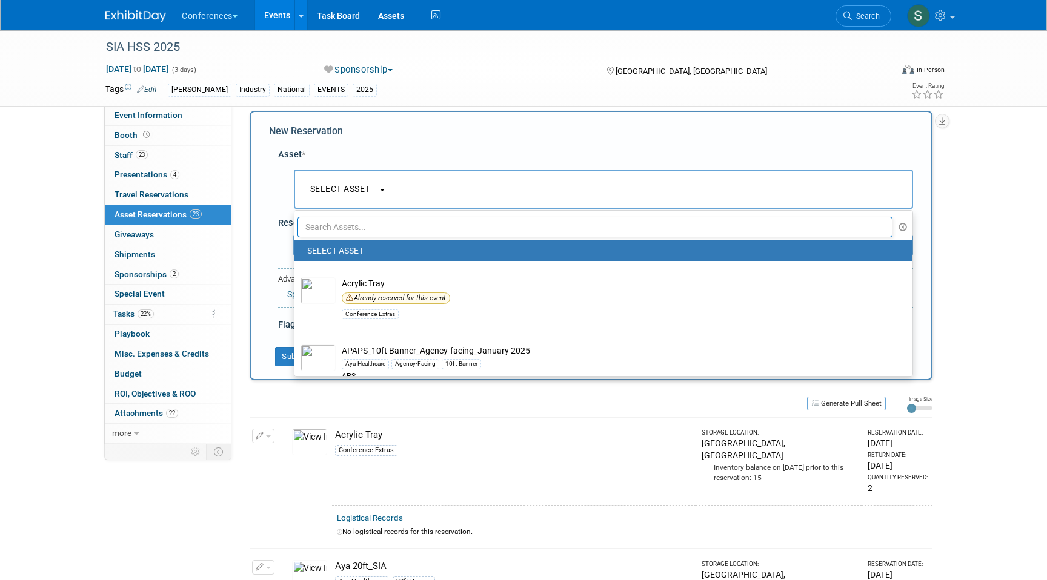
click at [333, 228] on input "text" at bounding box center [594, 227] width 595 height 21
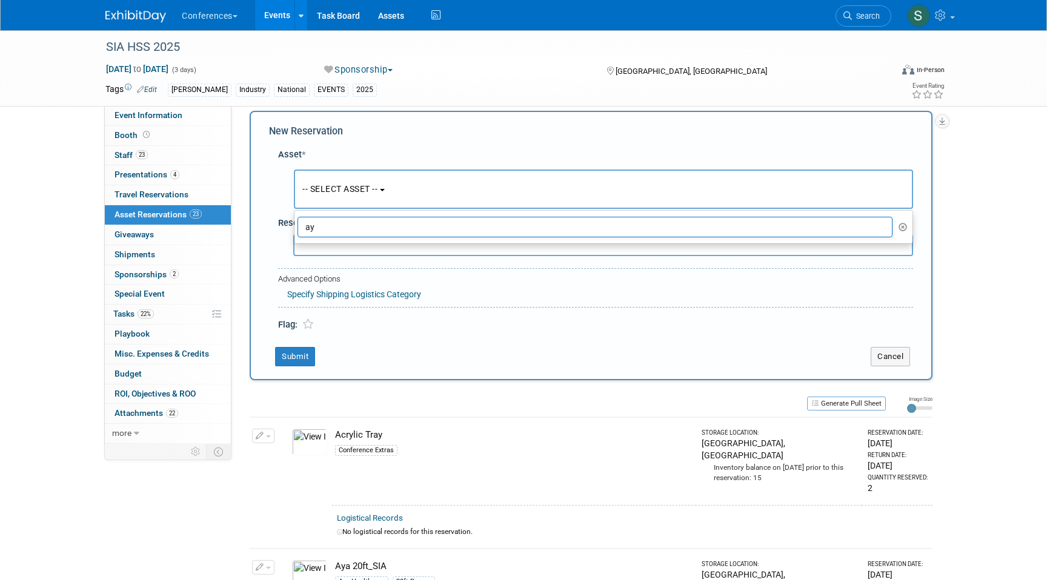
type input "a"
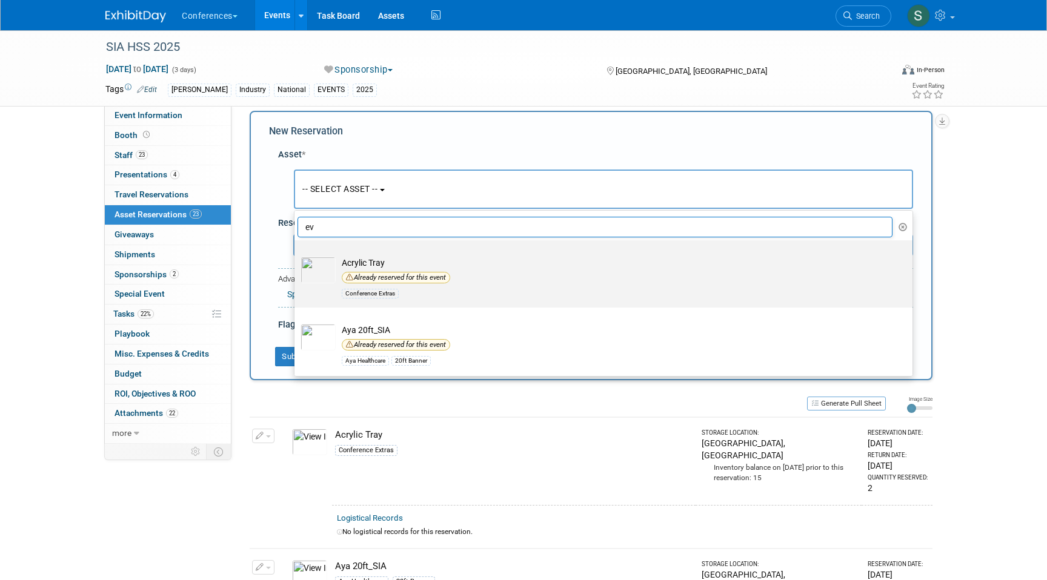
type input "e"
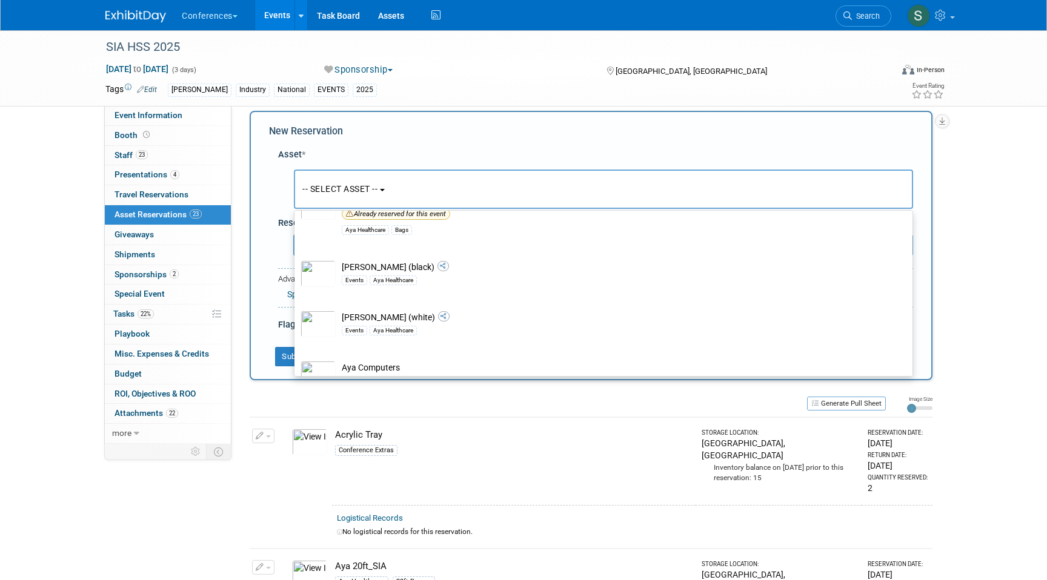
scroll to position [561, 0]
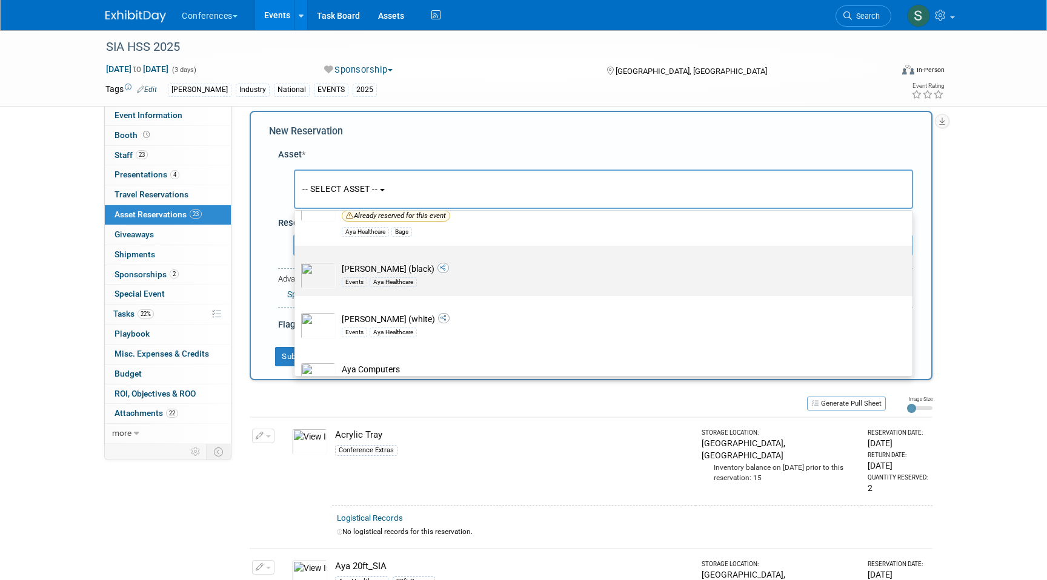
type input "aya"
click at [380, 271] on td "[PERSON_NAME] (black) Events Aya Healthcare" at bounding box center [612, 275] width 553 height 27
click at [296, 261] on input "[PERSON_NAME] (black) Events Aya Healthcare" at bounding box center [292, 257] width 8 height 8
select select "10710860"
select select "10"
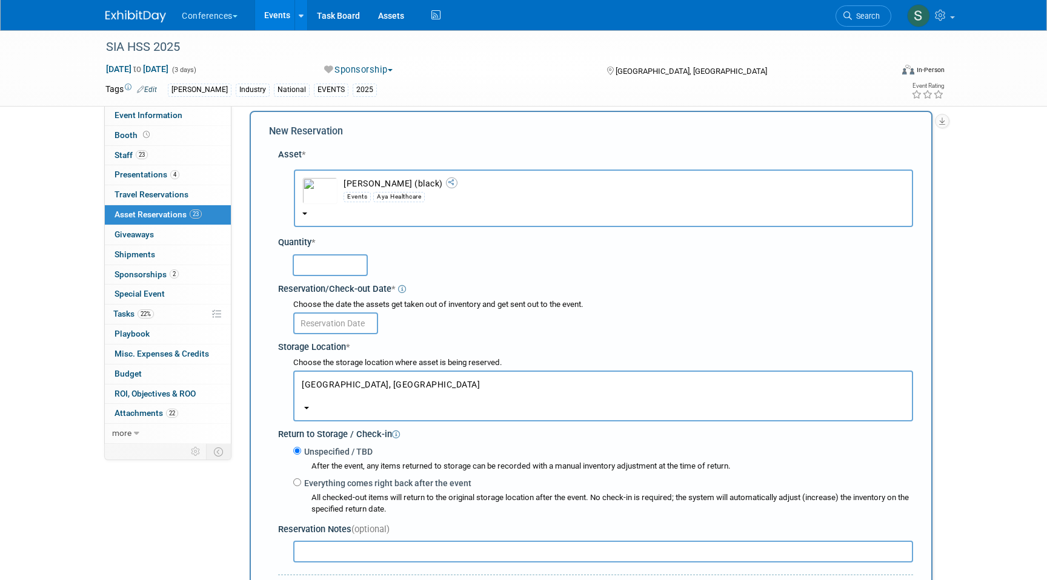
click at [326, 267] on input "text" at bounding box center [330, 265] width 75 height 22
type input "1000"
click at [327, 316] on input "text" at bounding box center [335, 324] width 85 height 22
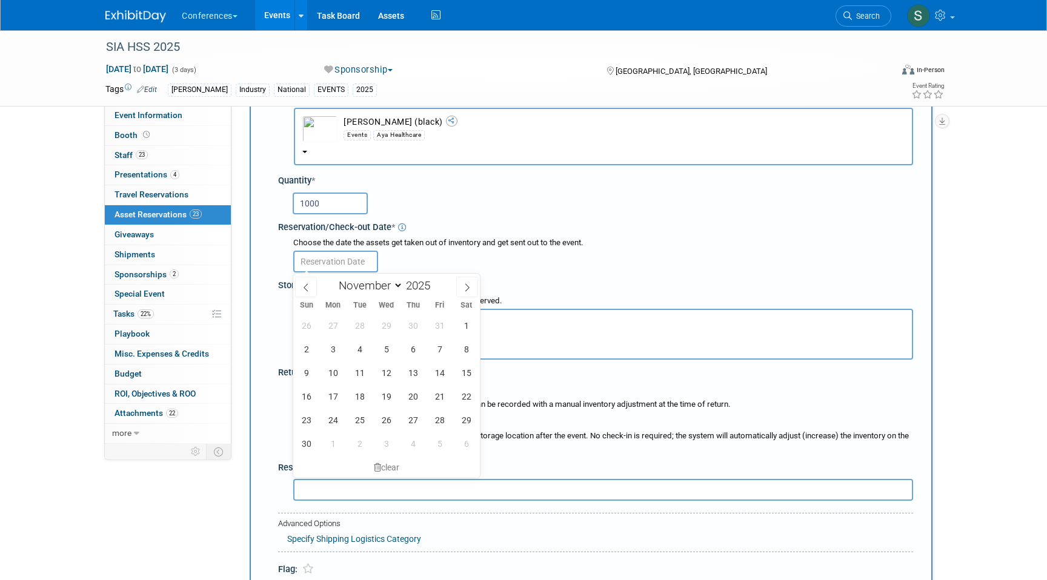
scroll to position [84, 0]
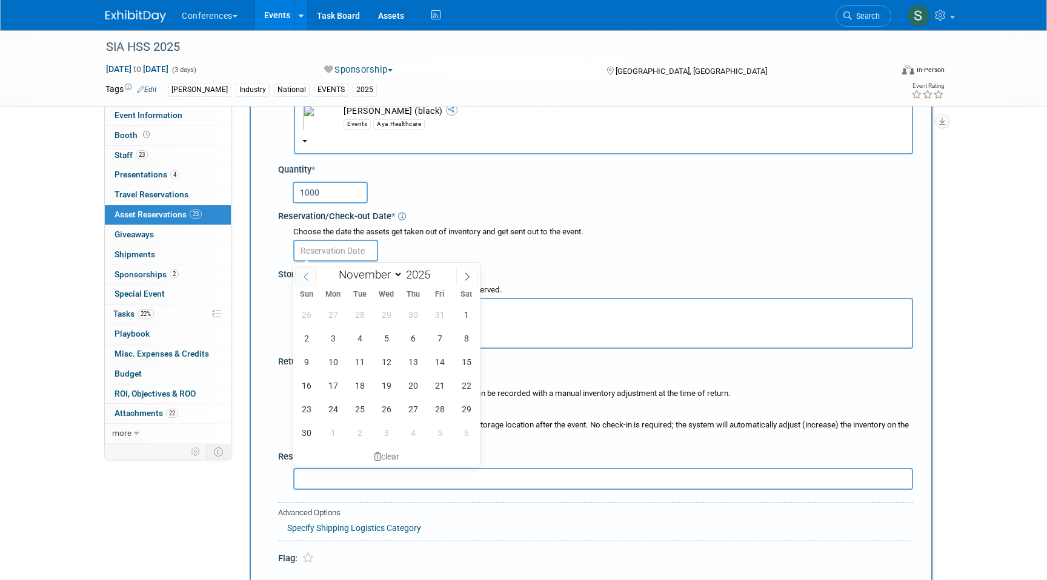
click at [309, 278] on icon at bounding box center [306, 277] width 8 height 8
select select "9"
click at [385, 361] on span "15" at bounding box center [386, 362] width 24 height 24
type input "Oct 15, 2025"
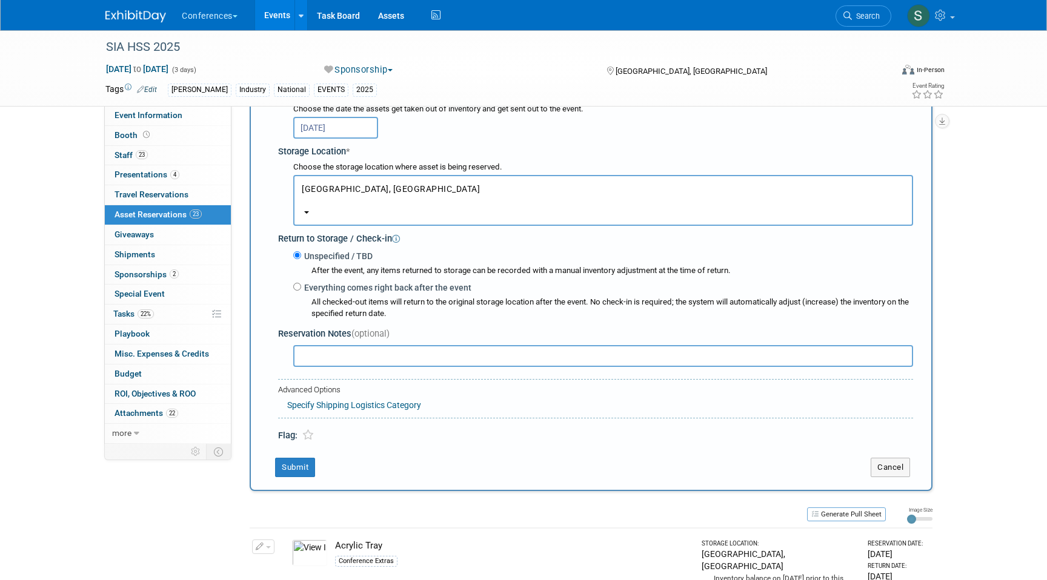
scroll to position [225, 0]
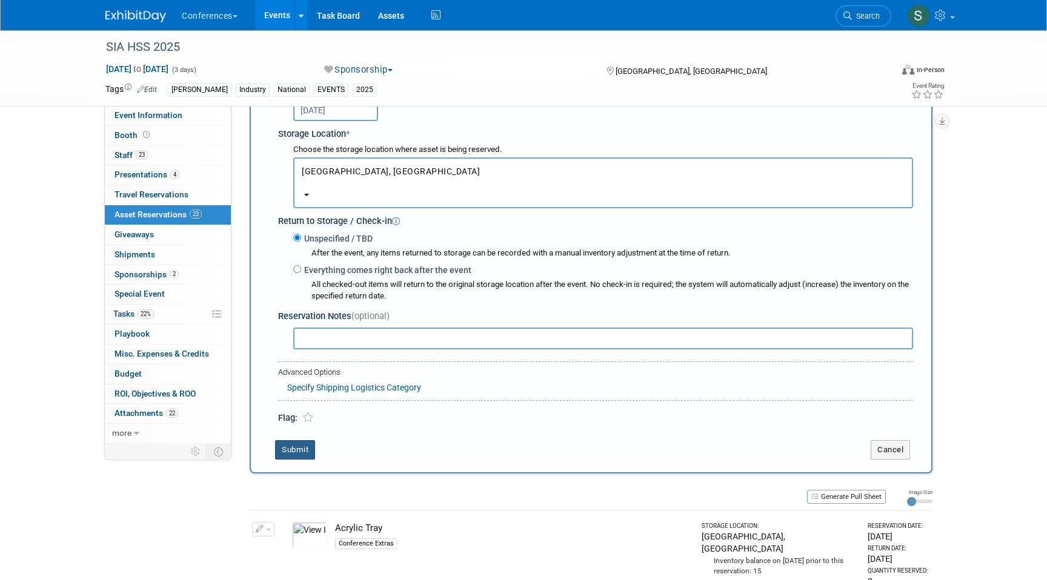
click at [295, 454] on button "Submit" at bounding box center [295, 449] width 40 height 19
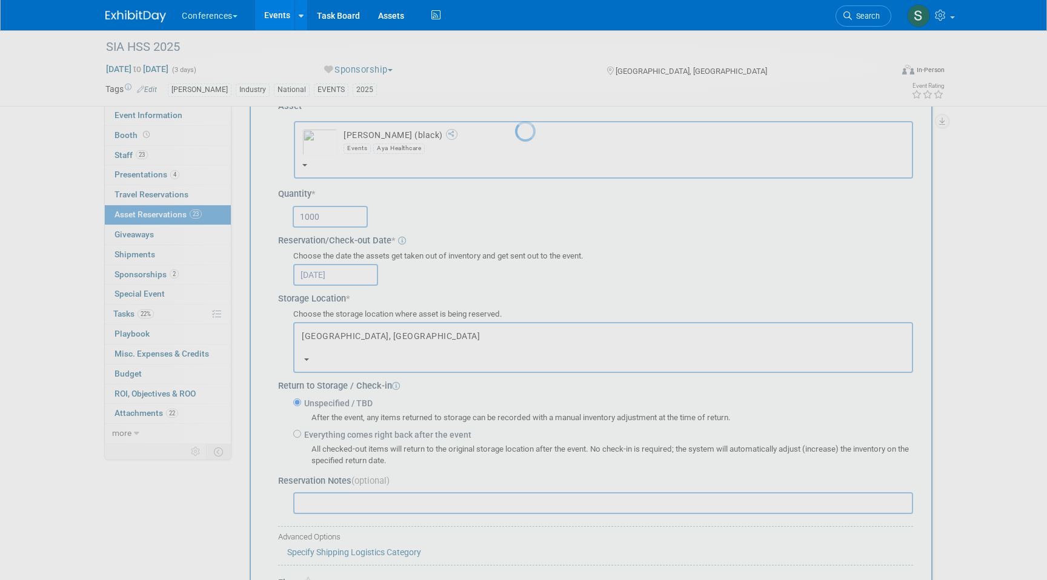
scroll to position [0, 0]
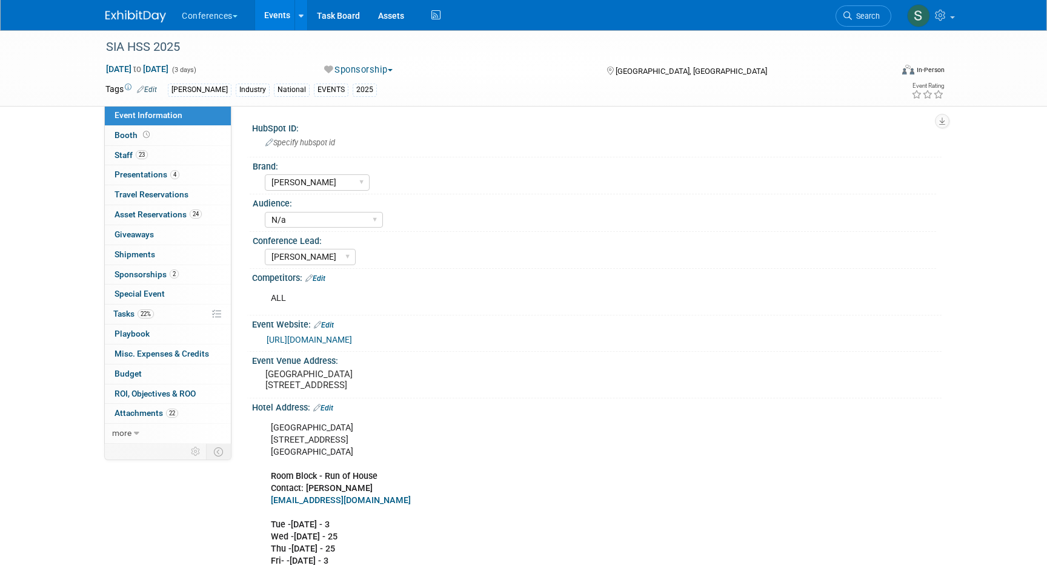
select select "[PERSON_NAME]"
select select "N/a"
select select "[PERSON_NAME]"
click at [132, 222] on link "24 Asset Reservations 24" at bounding box center [168, 214] width 126 height 19
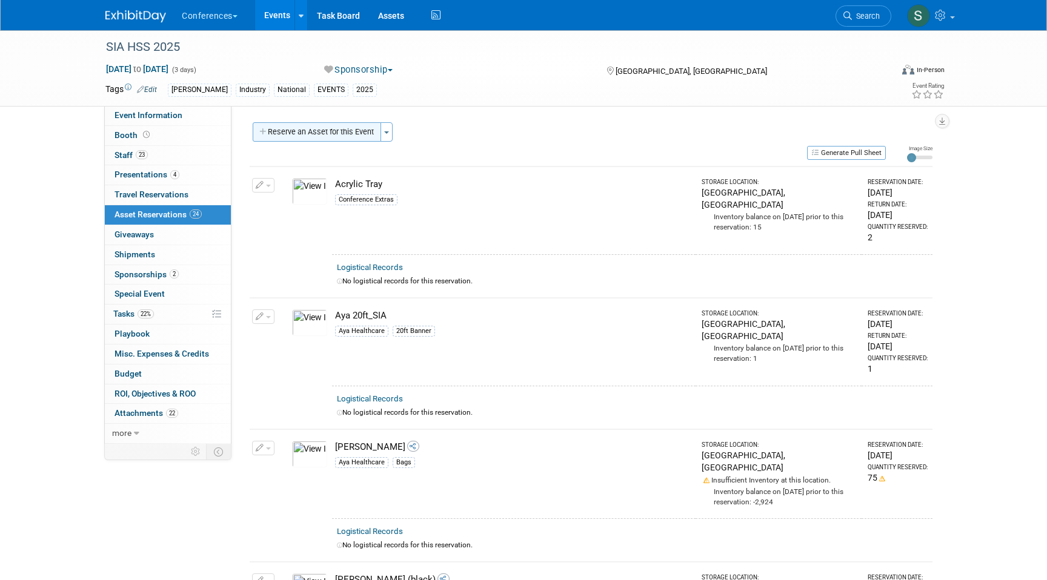
click at [331, 125] on button "Reserve an Asset for this Event" at bounding box center [317, 131] width 128 height 19
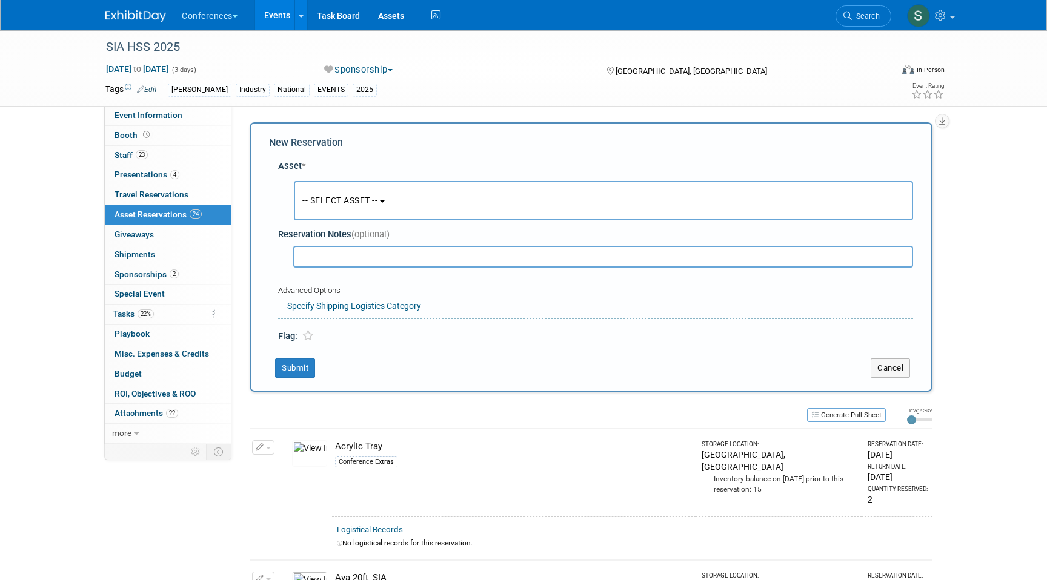
scroll to position [12, 0]
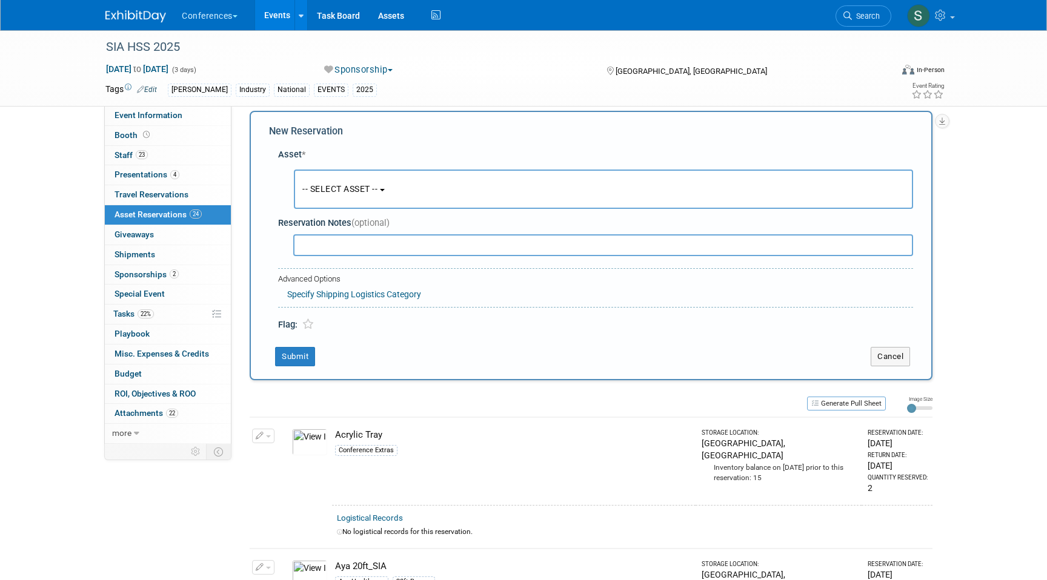
click at [337, 190] on span "-- SELECT ASSET --" at bounding box center [339, 189] width 75 height 10
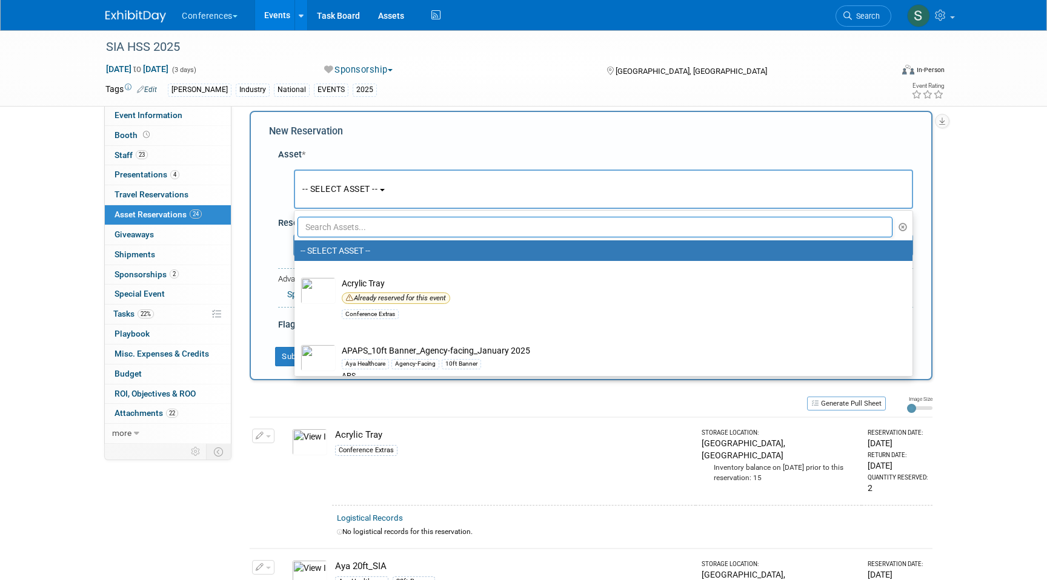
click at [333, 224] on input "text" at bounding box center [594, 227] width 595 height 21
type input "d"
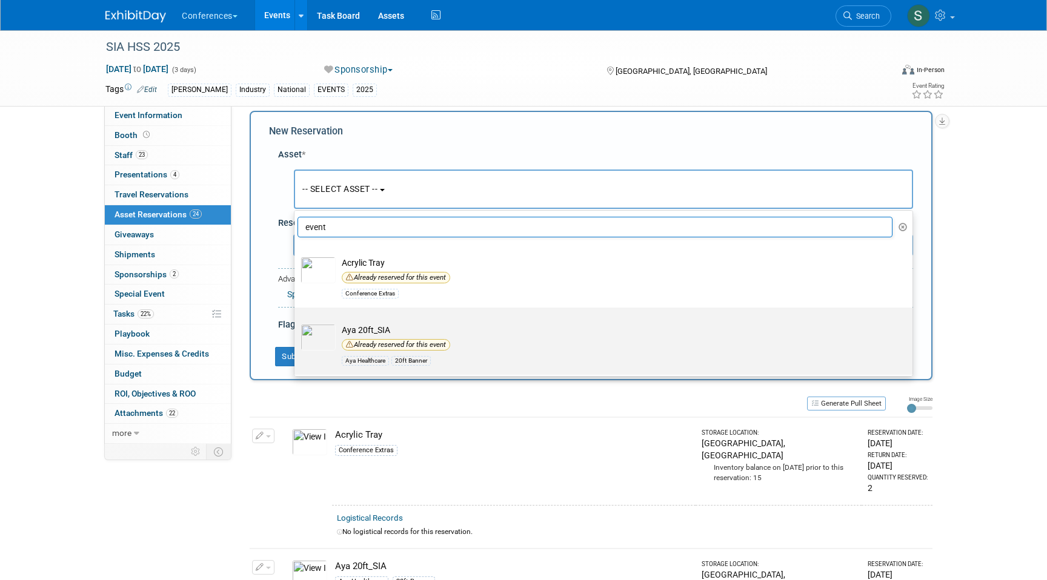
scroll to position [36, 0]
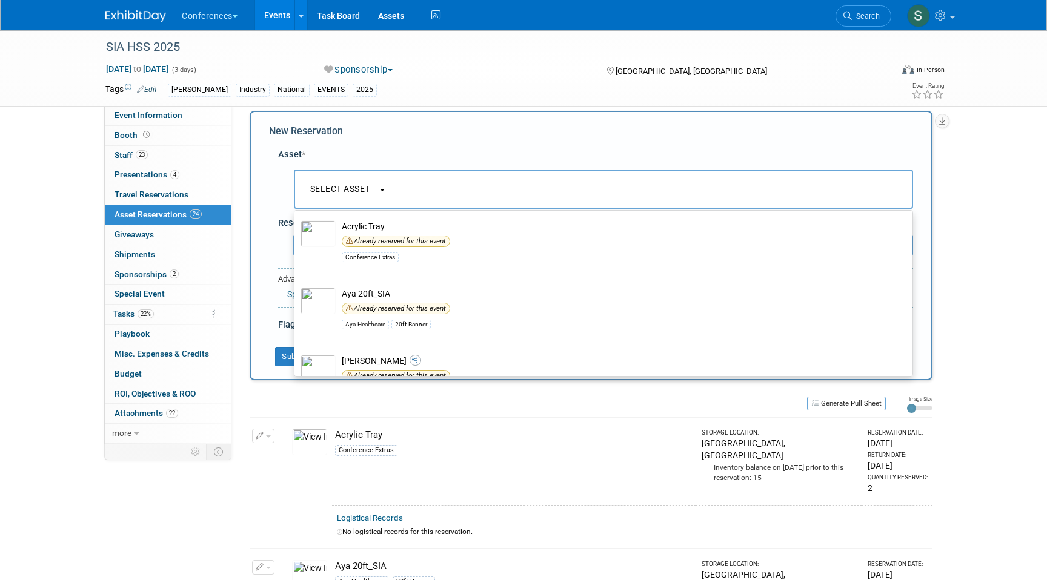
type input "event"
click at [264, 215] on div "New Reservation Asset * -- SELECT ASSET --" at bounding box center [591, 246] width 683 height 270
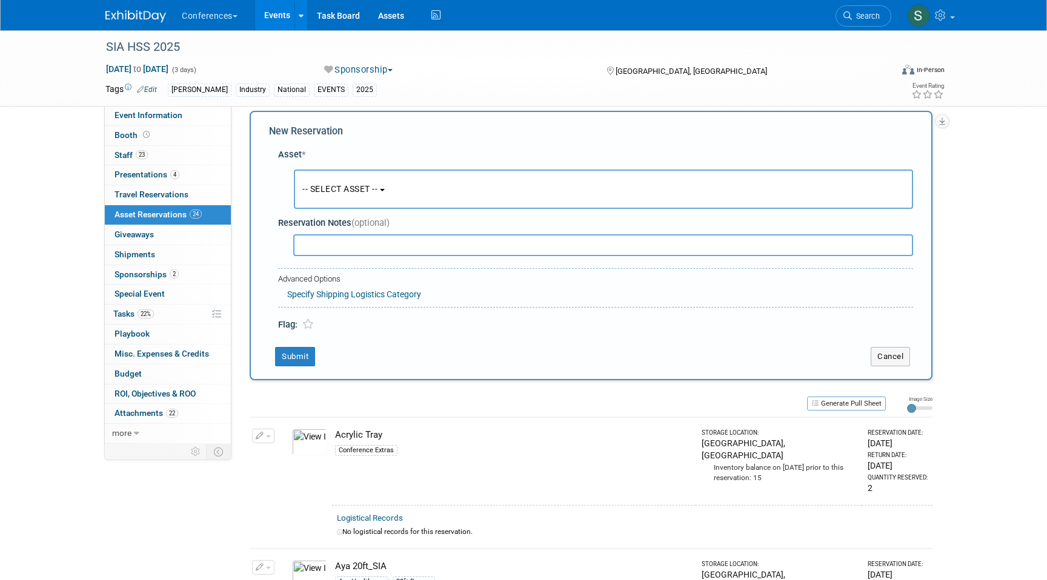
click at [342, 194] on span "-- SELECT ASSET --" at bounding box center [339, 189] width 75 height 10
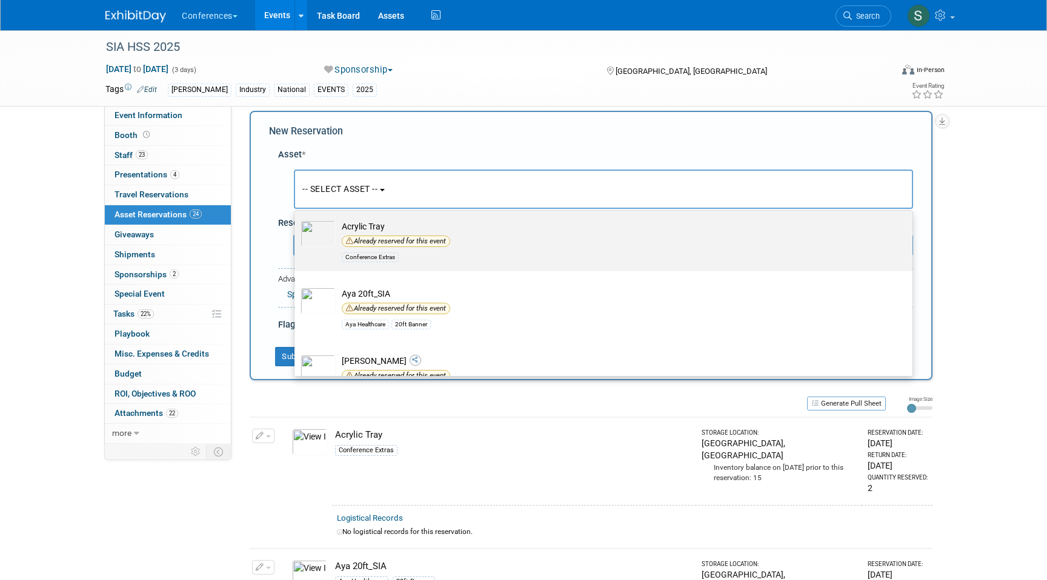
scroll to position [0, 0]
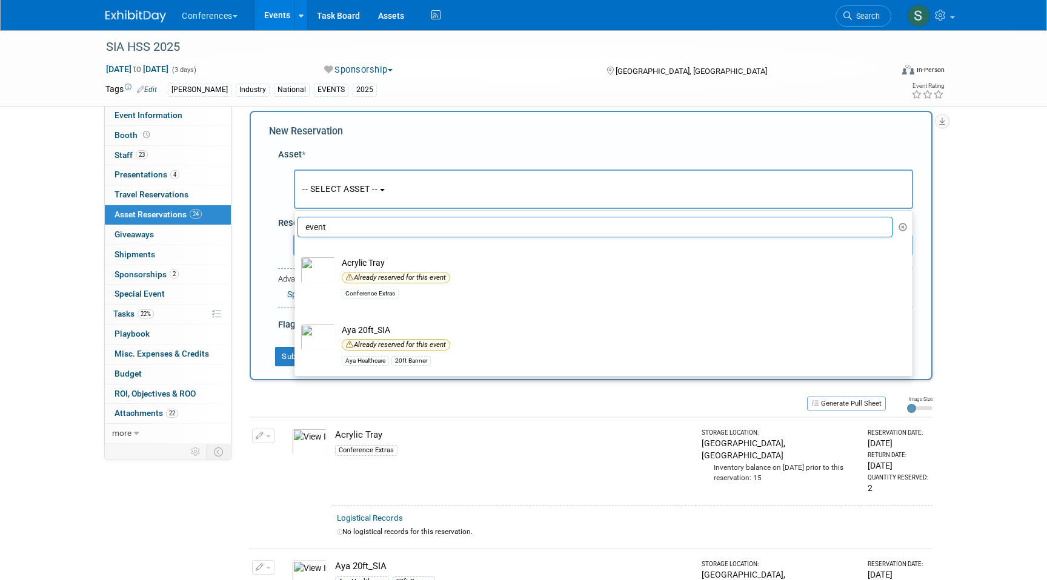
click at [338, 227] on input "event" at bounding box center [594, 227] width 595 height 21
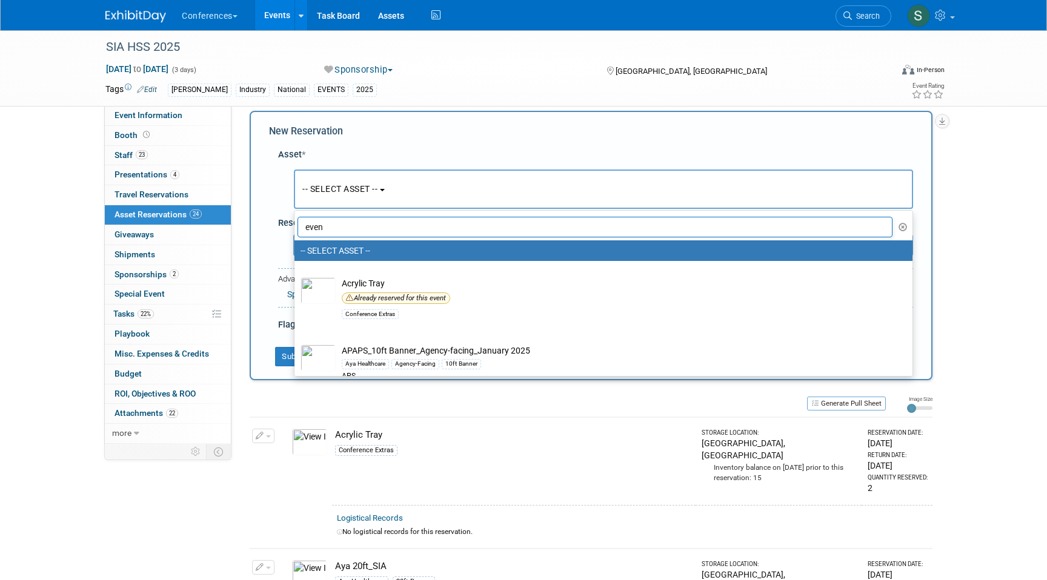
type input "event"
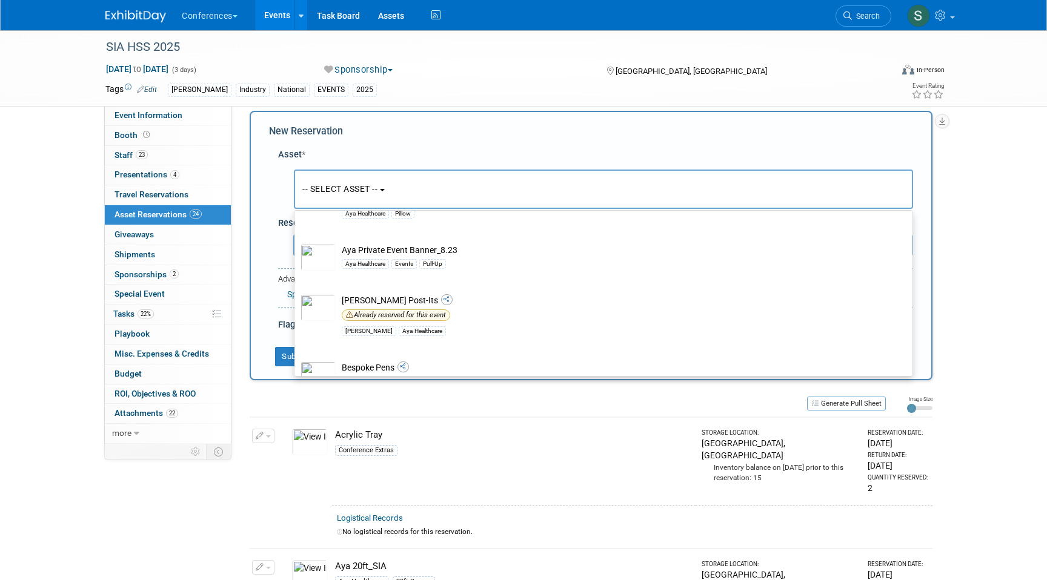
scroll to position [686, 0]
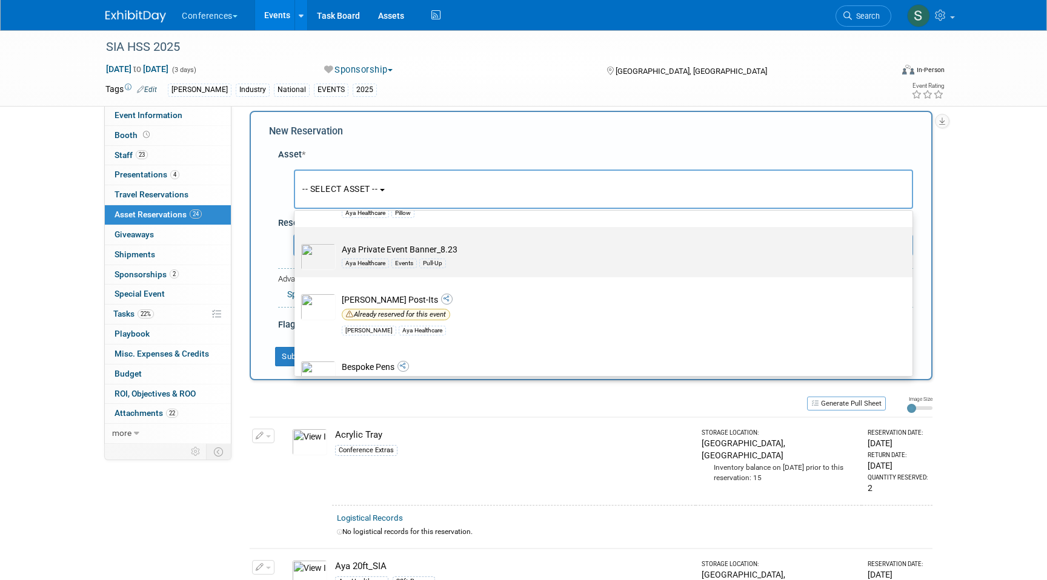
click at [468, 259] on div "Aya Healthcare Events Pull-Up" at bounding box center [615, 263] width 546 height 14
click at [296, 242] on input "Aya Private Event Banner_8.23 Aya Healthcare Events Pull-Up" at bounding box center [292, 238] width 8 height 8
select select "10718225"
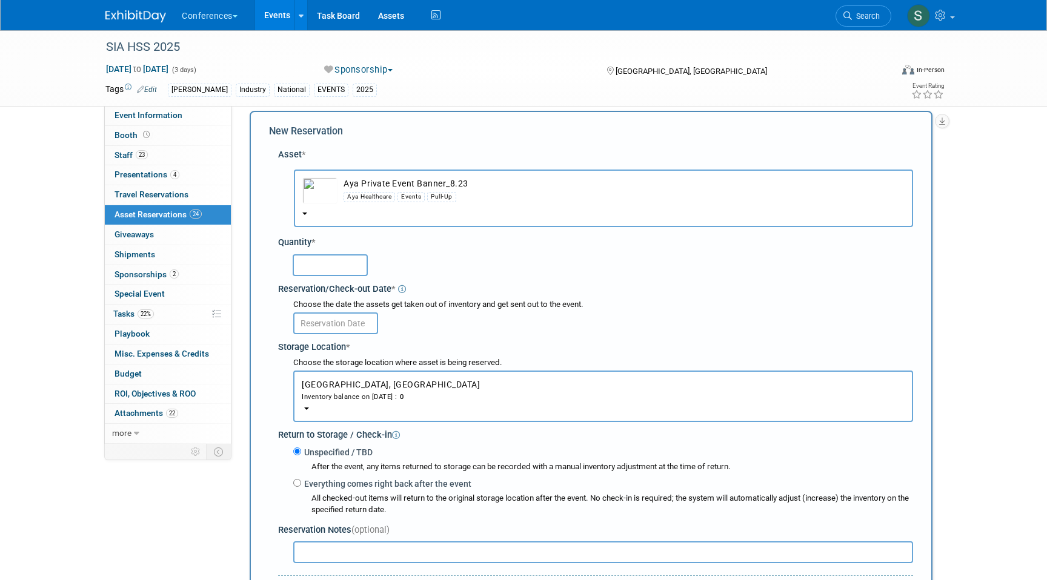
click at [323, 260] on input "text" at bounding box center [330, 265] width 75 height 22
type input "2"
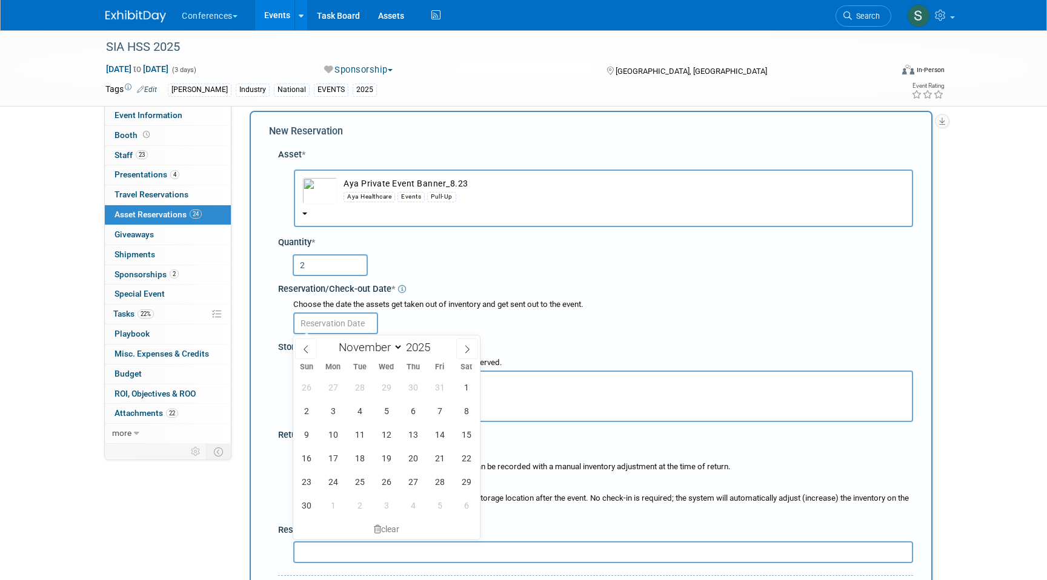
click at [330, 320] on input "text" at bounding box center [335, 324] width 85 height 22
click at [305, 342] on span at bounding box center [306, 349] width 22 height 21
select select "9"
click at [387, 454] on span "22" at bounding box center [386, 459] width 24 height 24
type input "Oct 22, 2025"
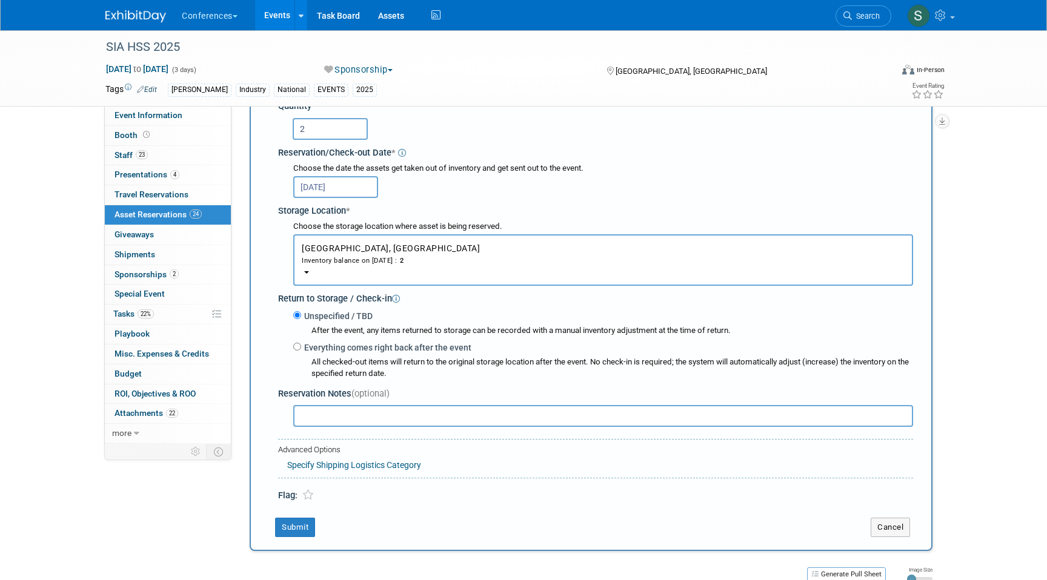
scroll to position [150, 0]
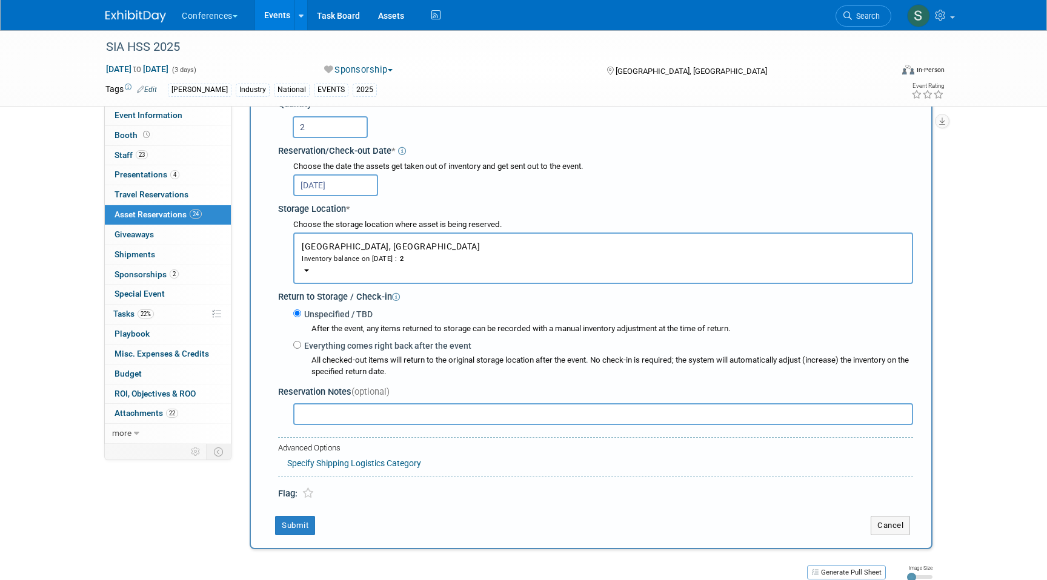
click at [313, 353] on div "All checked-out items will return to the original storage location after the ev…" at bounding box center [603, 365] width 620 height 26
click at [325, 350] on label "Everything comes right back after the event" at bounding box center [386, 346] width 170 height 12
click at [301, 349] on input "Everything comes right back after the event" at bounding box center [297, 345] width 8 height 8
radio input "true"
select select "10"
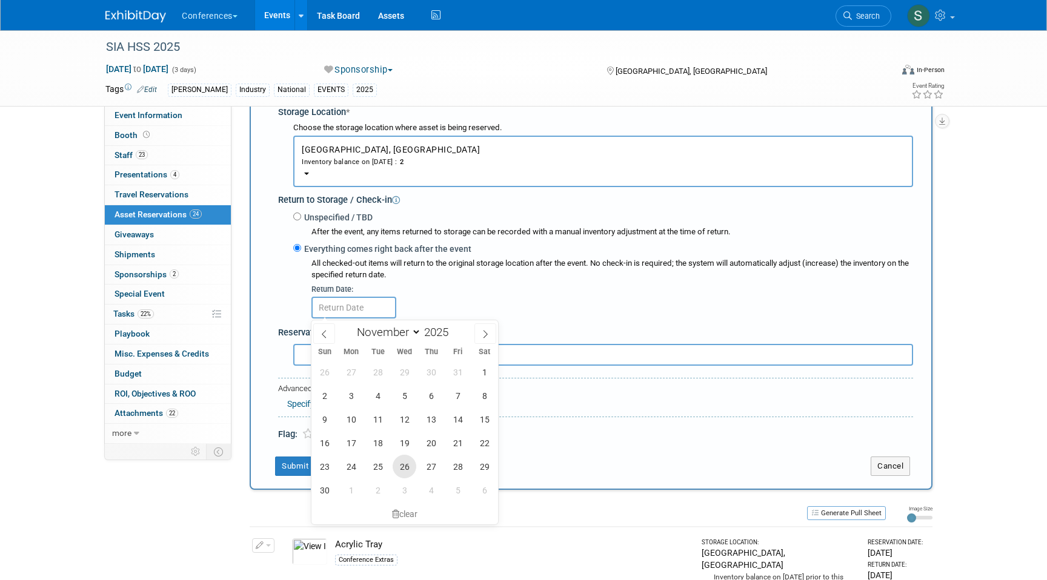
click at [407, 462] on span "26" at bounding box center [405, 467] width 24 height 24
type input "Nov 26, 2025"
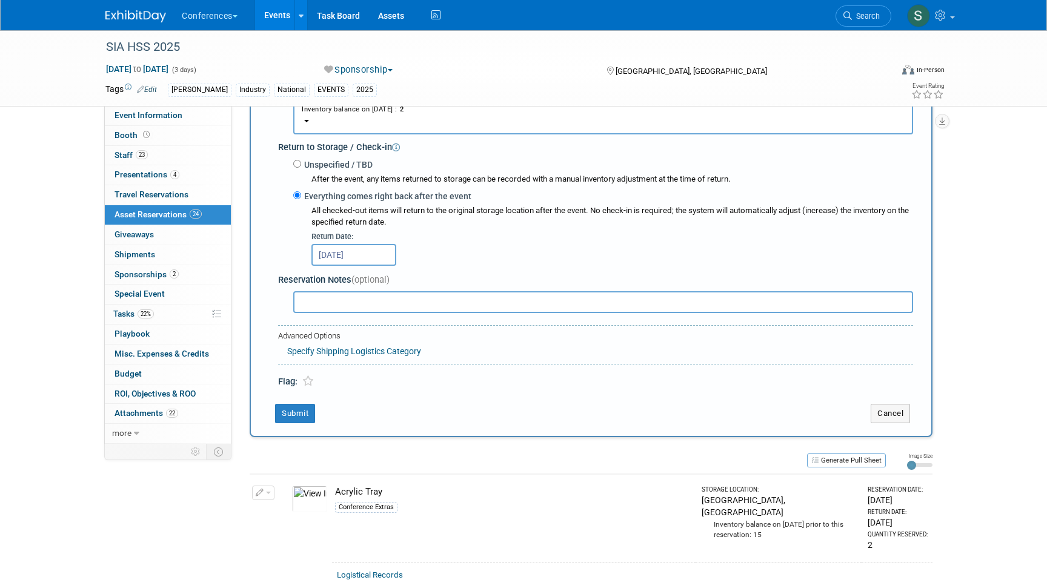
scroll to position [310, 0]
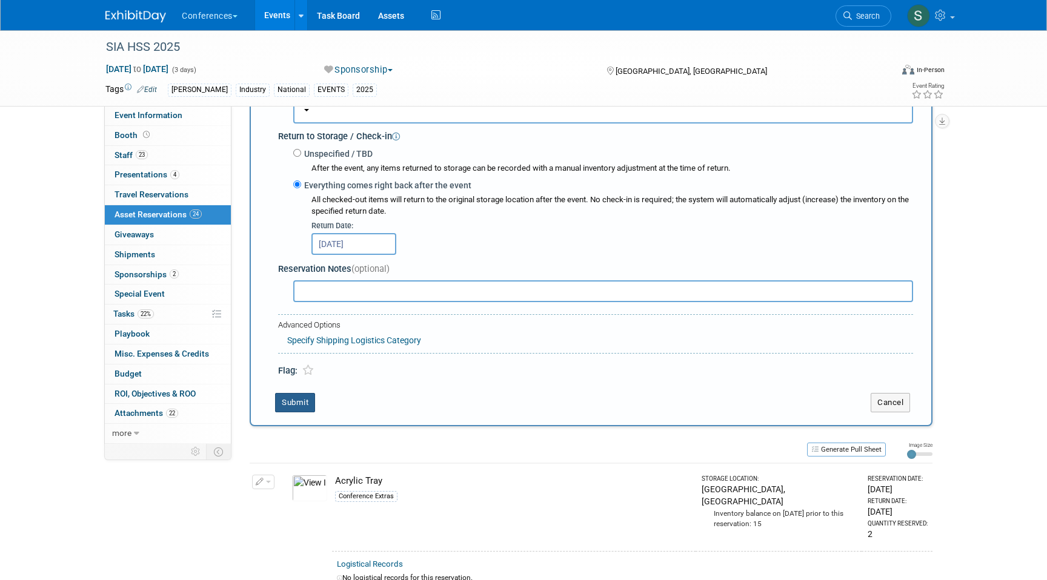
click at [295, 409] on button "Submit" at bounding box center [295, 402] width 40 height 19
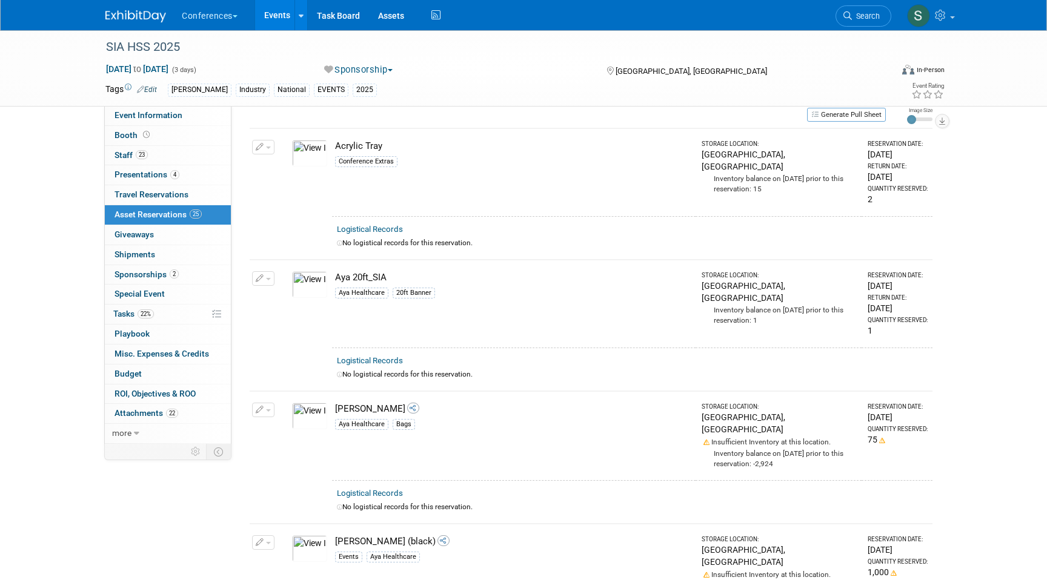
scroll to position [0, 0]
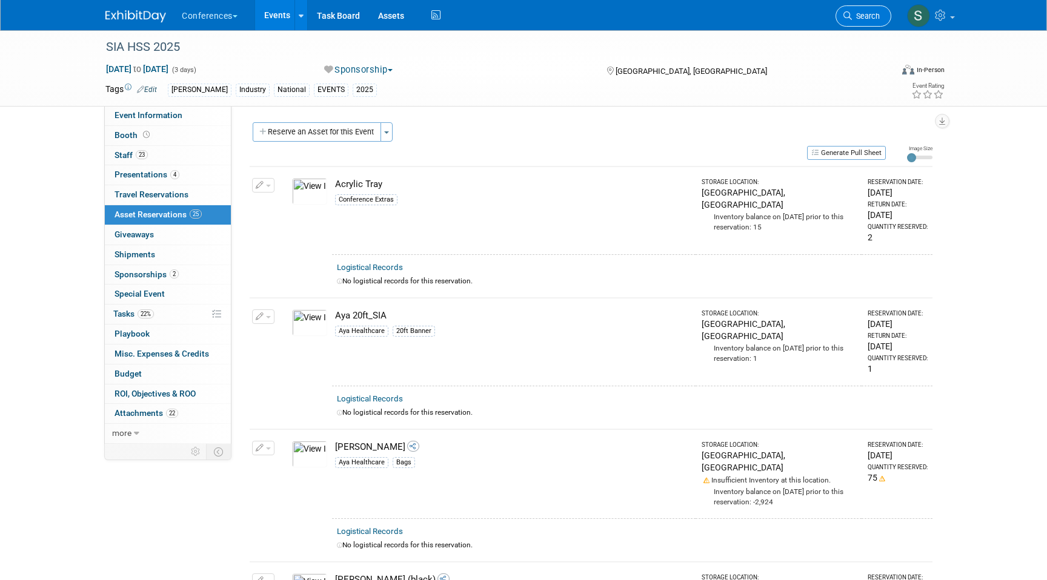
click at [865, 22] on link "Search" at bounding box center [863, 15] width 56 height 21
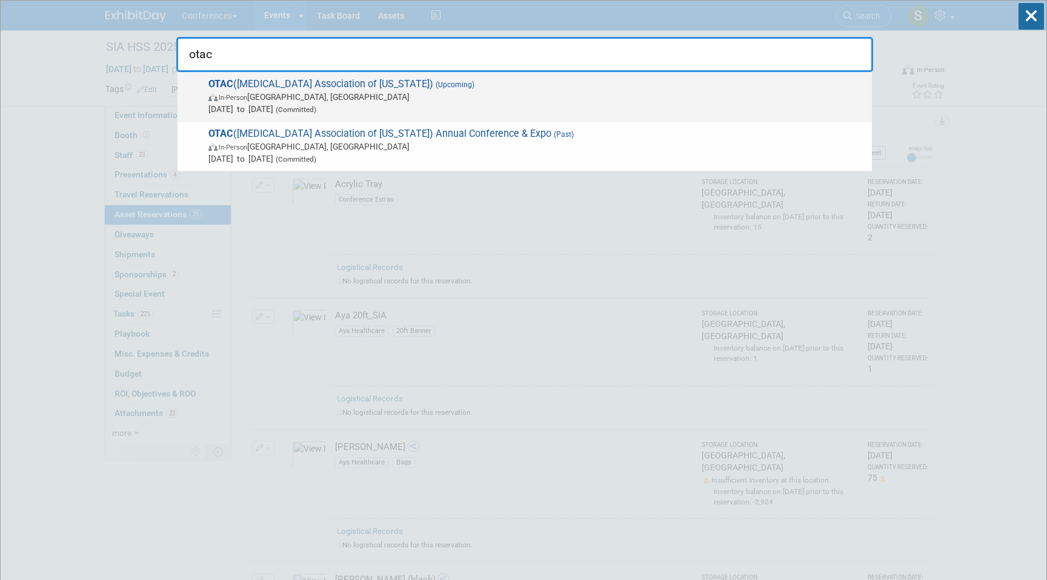
type input "otac"
click at [446, 109] on span "Nov 6, 2025 to Nov 9, 2025 (Committed)" at bounding box center [536, 109] width 657 height 12
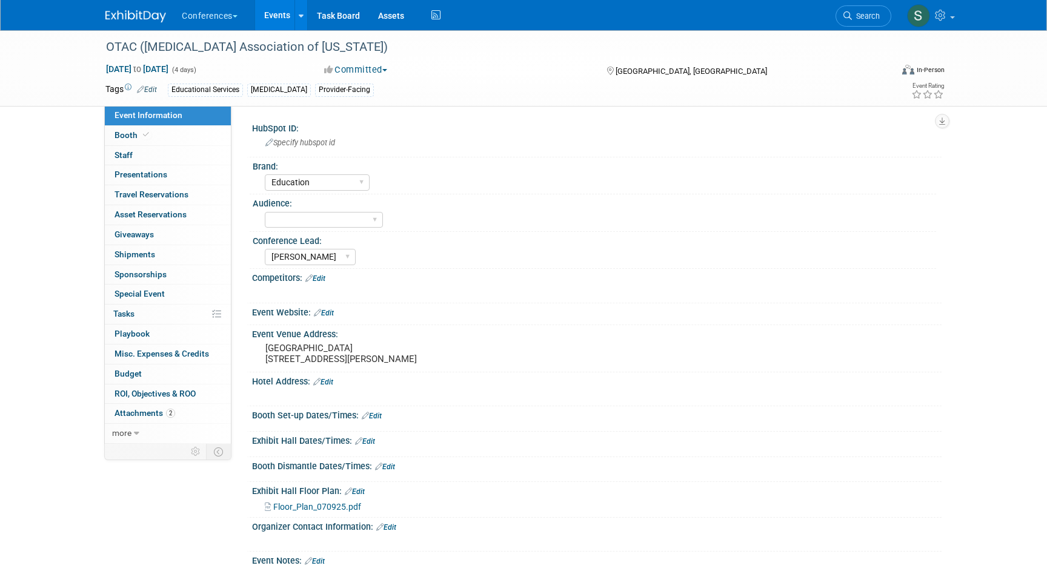
select select "Education"
select select "[PERSON_NAME]"
click at [135, 137] on span "Booth" at bounding box center [133, 135] width 37 height 10
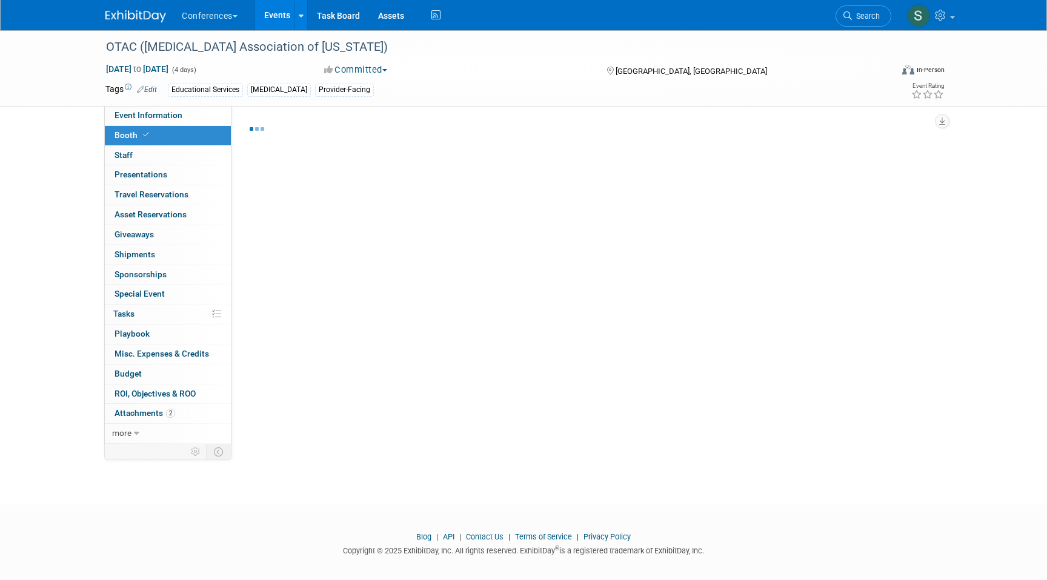
select select "8'x10'"
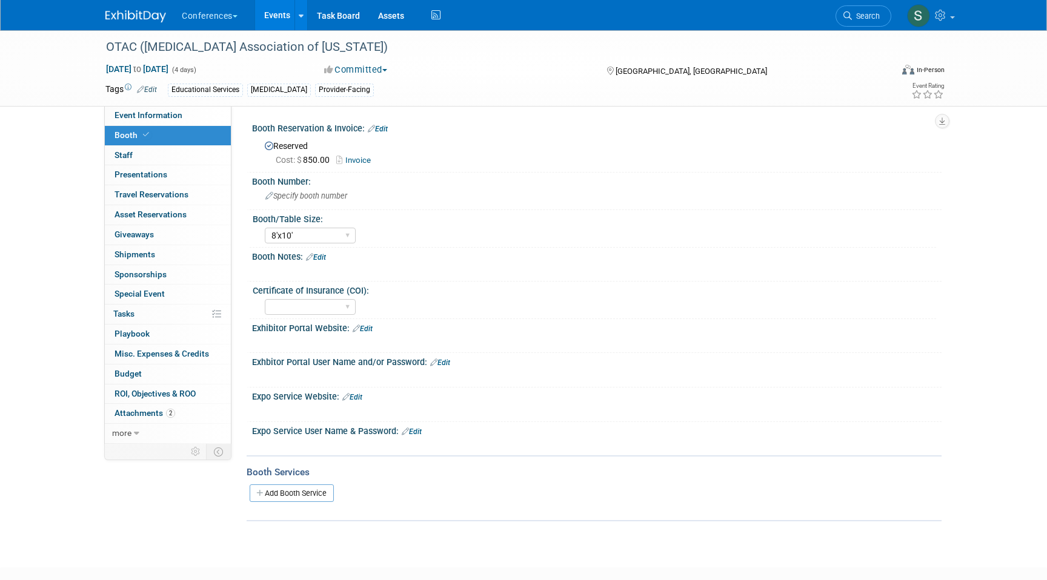
click at [356, 159] on link "Invoice" at bounding box center [356, 160] width 41 height 9
